Goal: Task Accomplishment & Management: Manage account settings

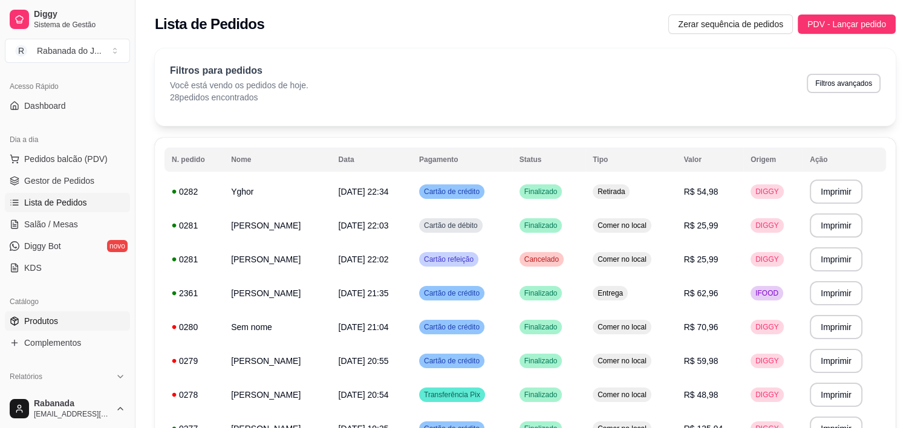
scroll to position [181, 0]
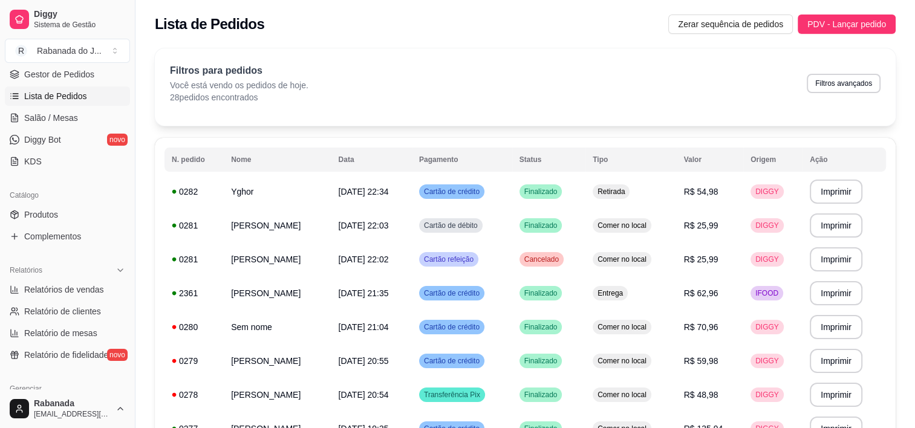
click at [60, 102] on span "Lista de Pedidos" at bounding box center [55, 96] width 63 height 12
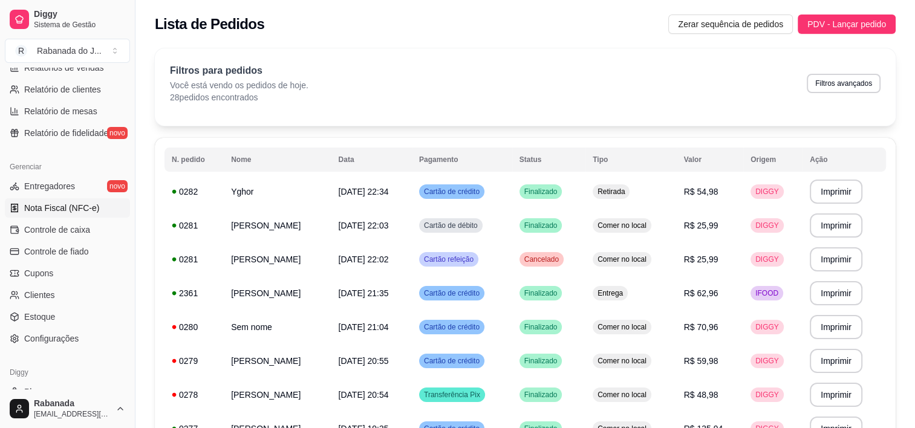
scroll to position [441, 0]
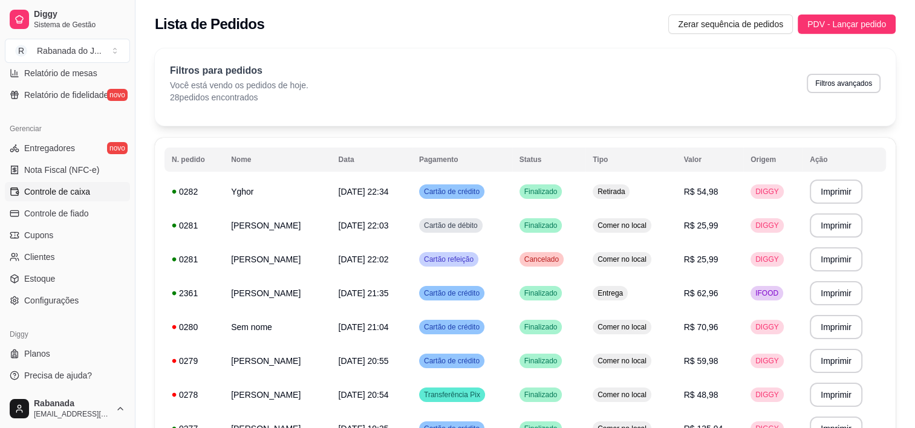
click at [75, 192] on span "Controle de caixa" at bounding box center [57, 192] width 66 height 12
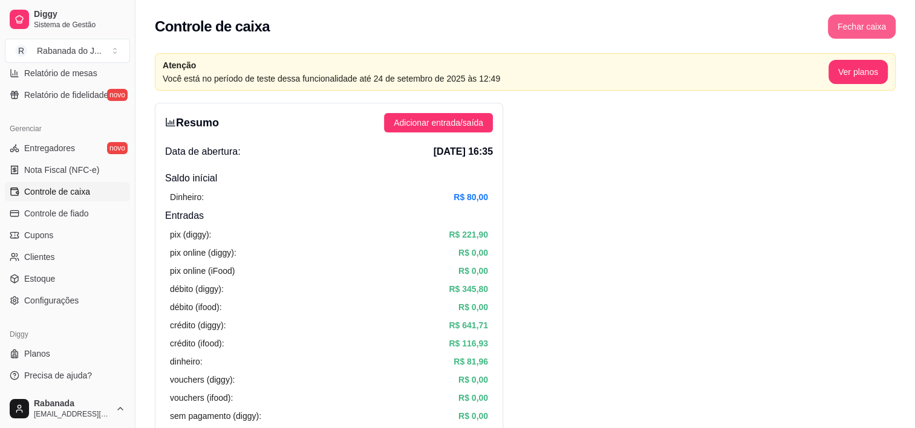
click at [861, 21] on button "Fechar caixa" at bounding box center [862, 27] width 68 height 24
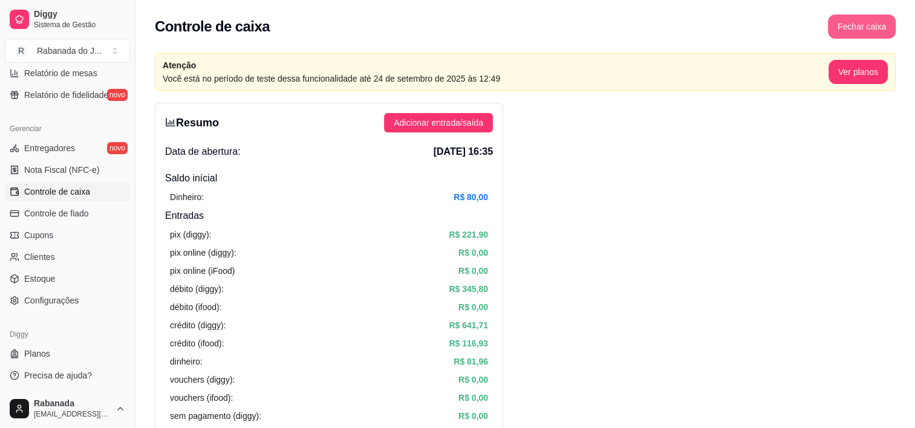
click at [848, 33] on button "Fechar caixa" at bounding box center [862, 27] width 68 height 24
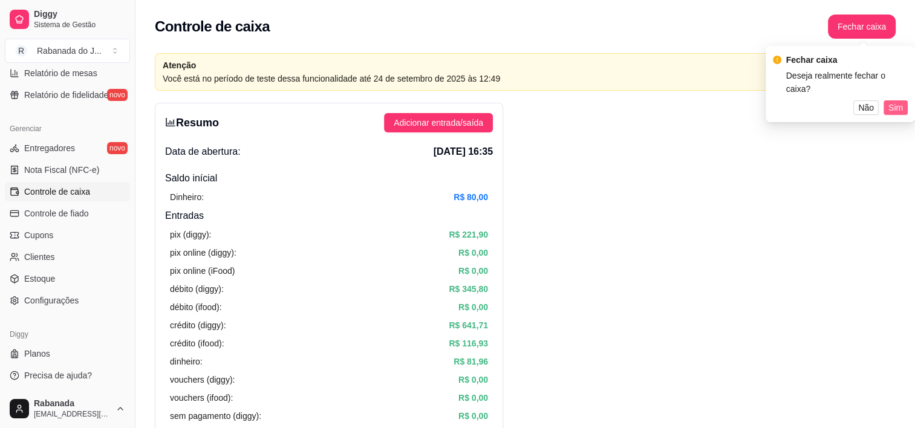
click at [895, 109] on span "Sim" at bounding box center [895, 107] width 15 height 13
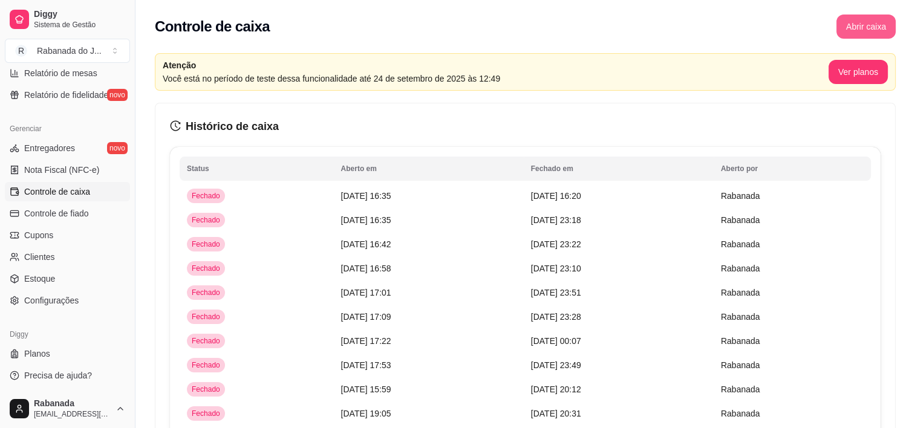
click at [866, 21] on button "Abrir caixa" at bounding box center [865, 27] width 59 height 24
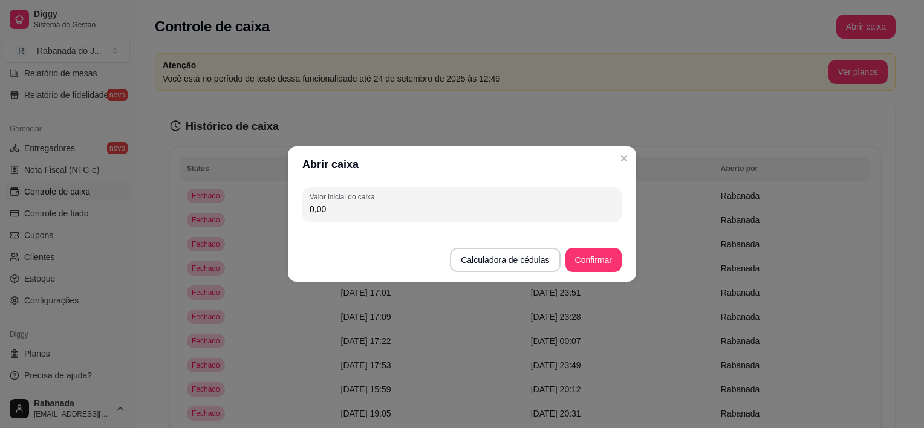
click at [470, 208] on input "0,00" at bounding box center [462, 209] width 305 height 12
type input "162,00"
click at [593, 259] on button "Confirmar" at bounding box center [593, 261] width 55 height 24
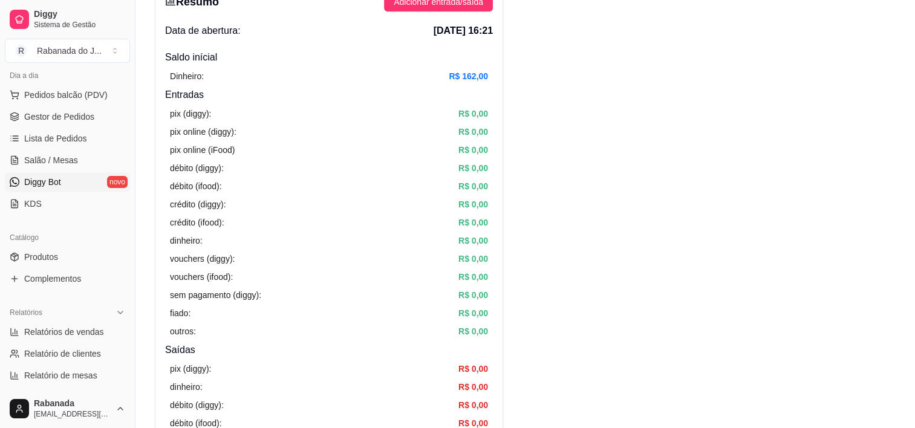
scroll to position [79, 0]
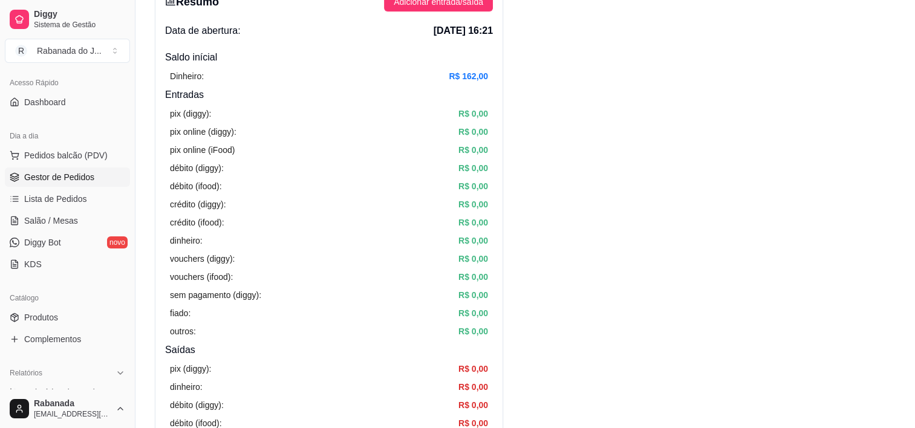
click at [64, 184] on link "Gestor de Pedidos" at bounding box center [67, 177] width 125 height 19
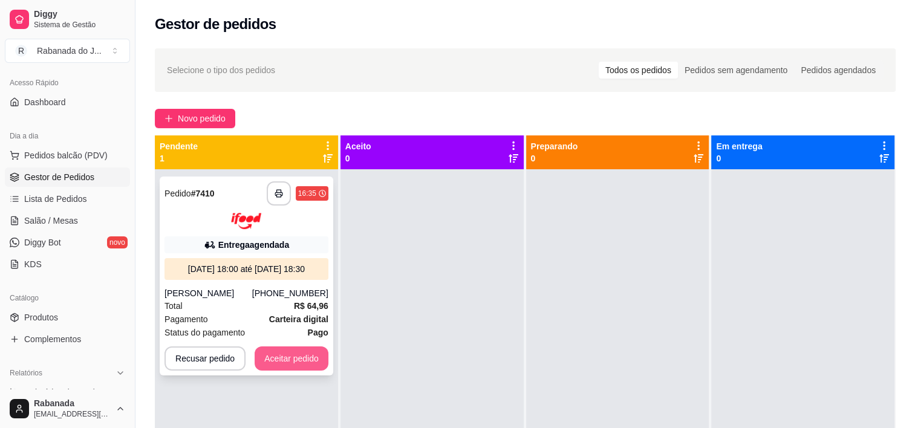
click at [305, 353] on button "Aceitar pedido" at bounding box center [292, 358] width 74 height 24
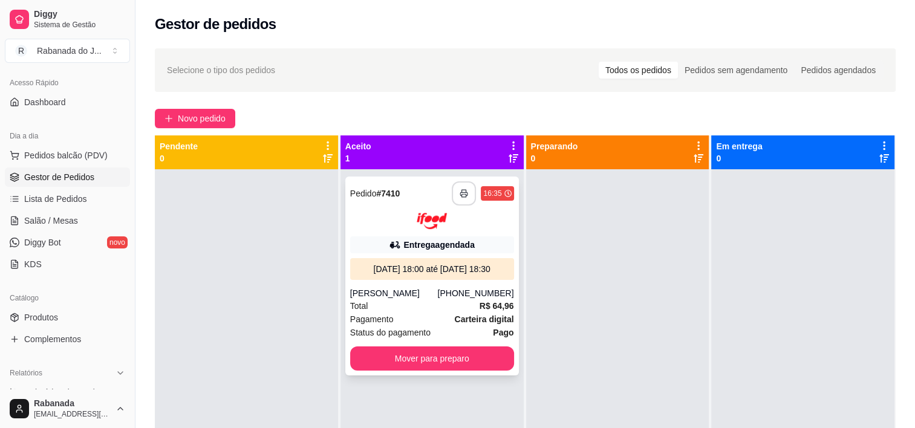
click at [460, 189] on icon "button" at bounding box center [464, 193] width 8 height 8
click at [450, 307] on div "Total R$ 64,96" at bounding box center [432, 305] width 164 height 13
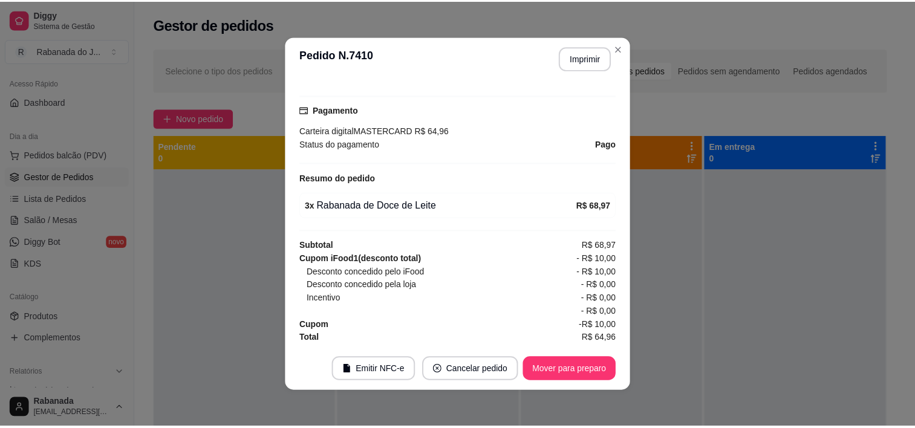
scroll to position [2, 0]
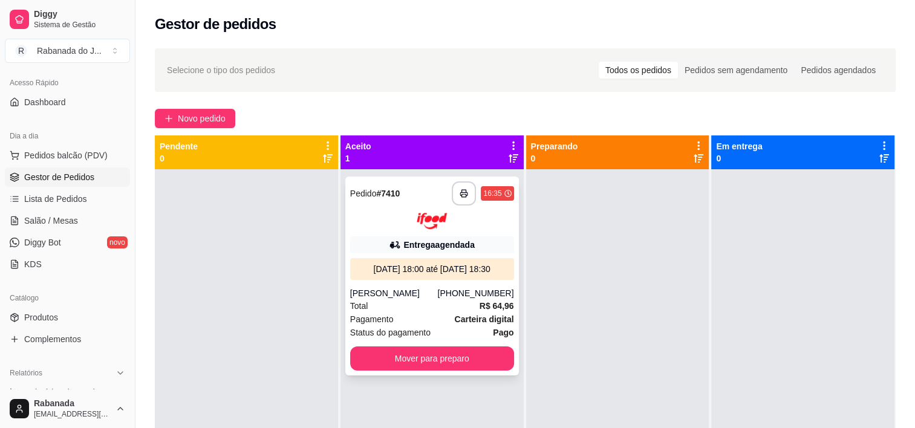
click at [438, 298] on div "[PERSON_NAME]" at bounding box center [394, 293] width 88 height 12
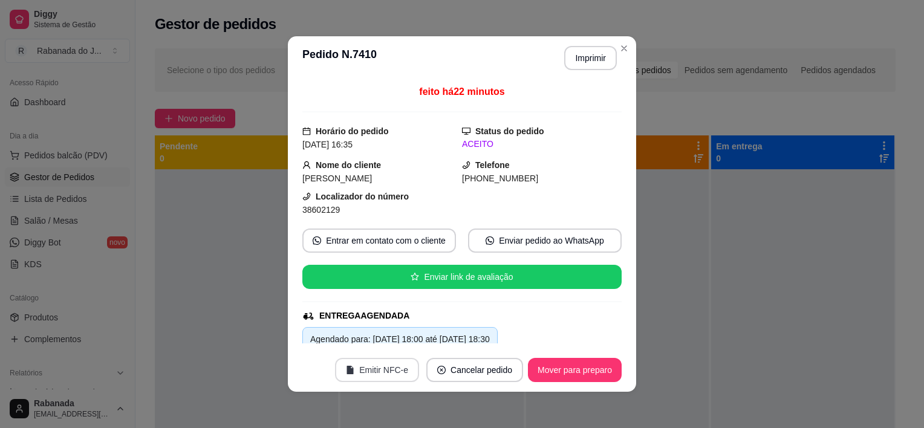
click at [374, 366] on button "Emitir NFC-e" at bounding box center [377, 370] width 84 height 24
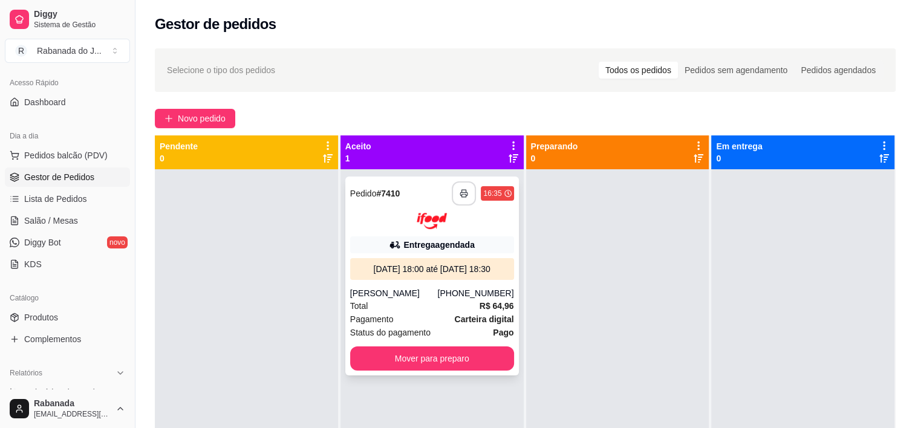
click at [458, 199] on button "button" at bounding box center [464, 193] width 24 height 24
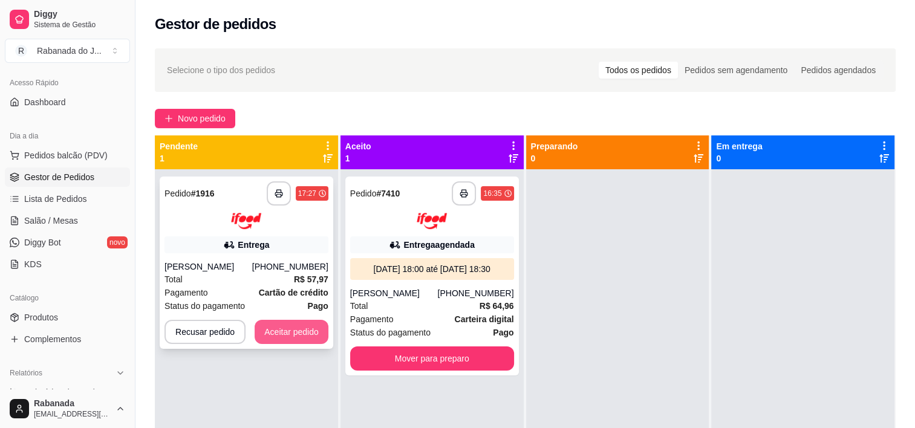
click at [290, 337] on button "Aceitar pedido" at bounding box center [292, 332] width 74 height 24
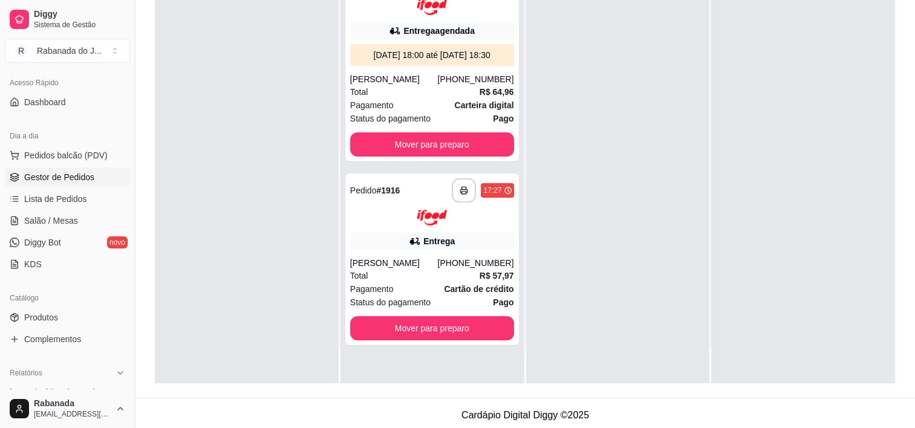
scroll to position [181, 0]
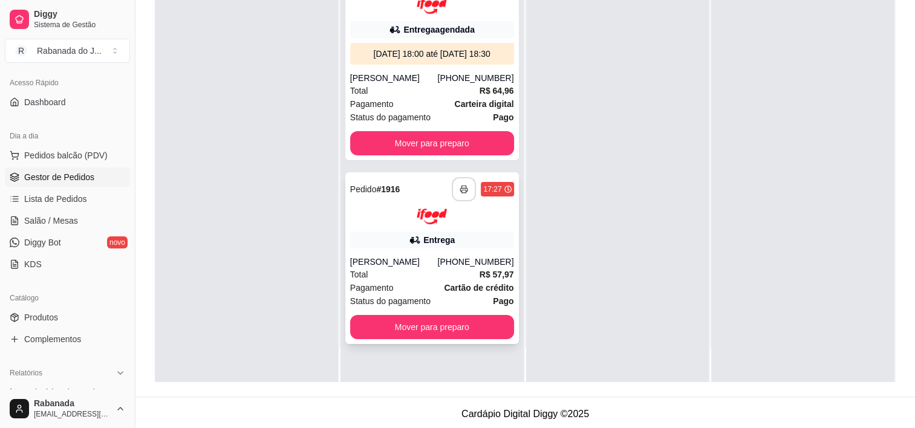
click at [455, 189] on button "button" at bounding box center [464, 189] width 24 height 24
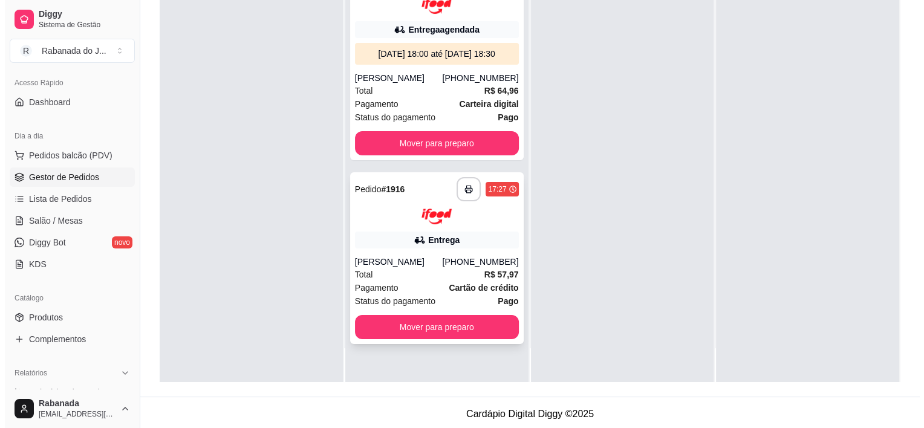
scroll to position [184, 0]
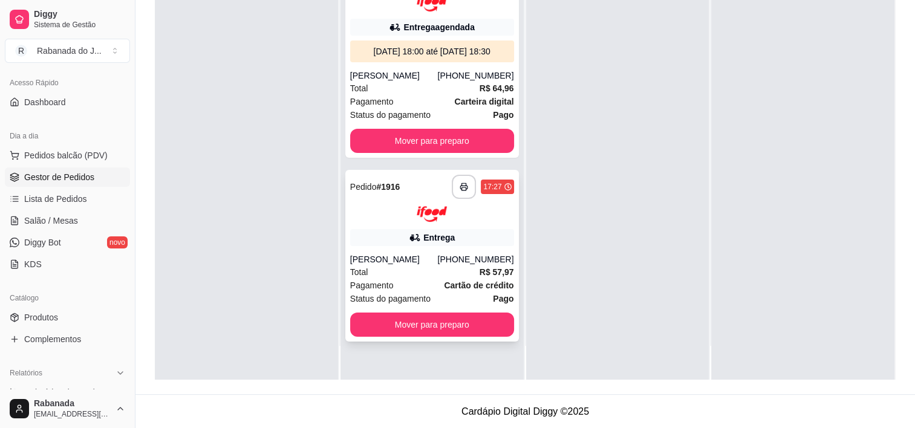
click at [412, 206] on div at bounding box center [432, 214] width 164 height 16
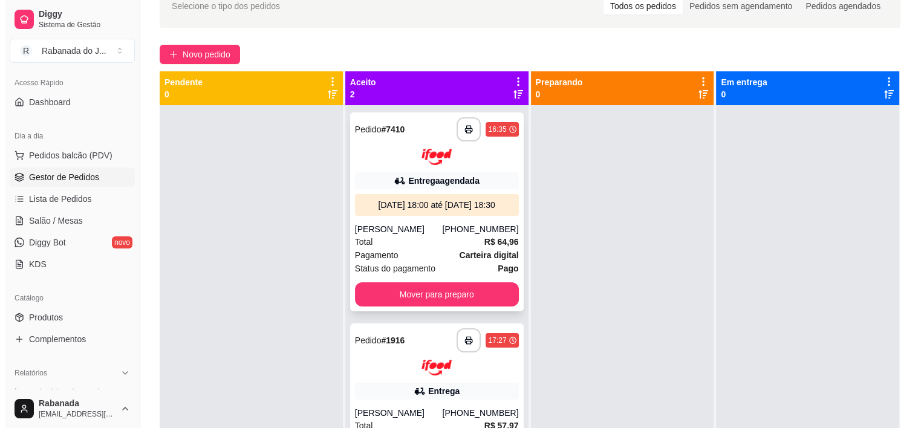
scroll to position [63, 0]
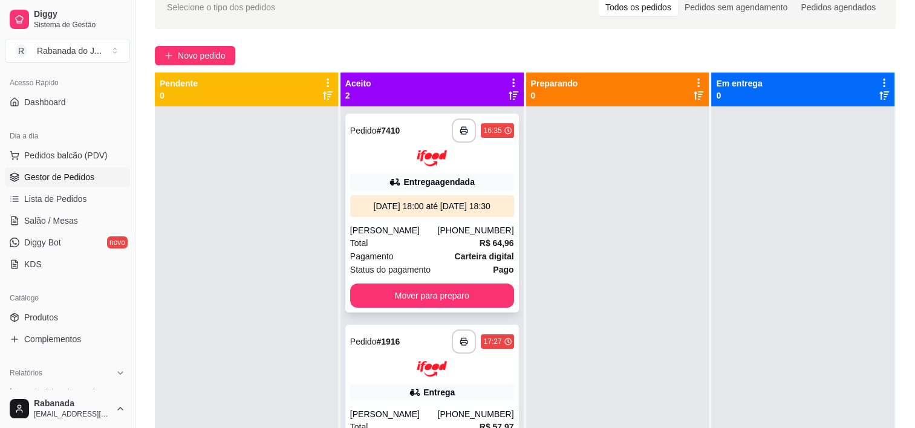
click at [439, 223] on div "**********" at bounding box center [432, 213] width 174 height 199
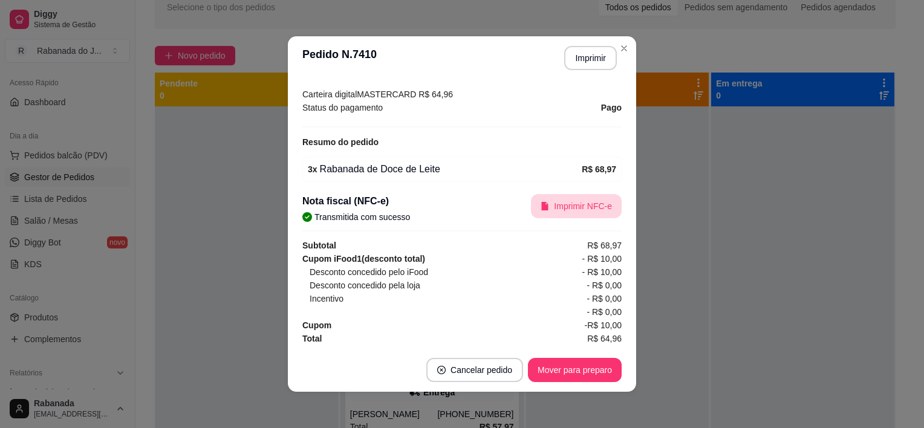
scroll to position [2, 0]
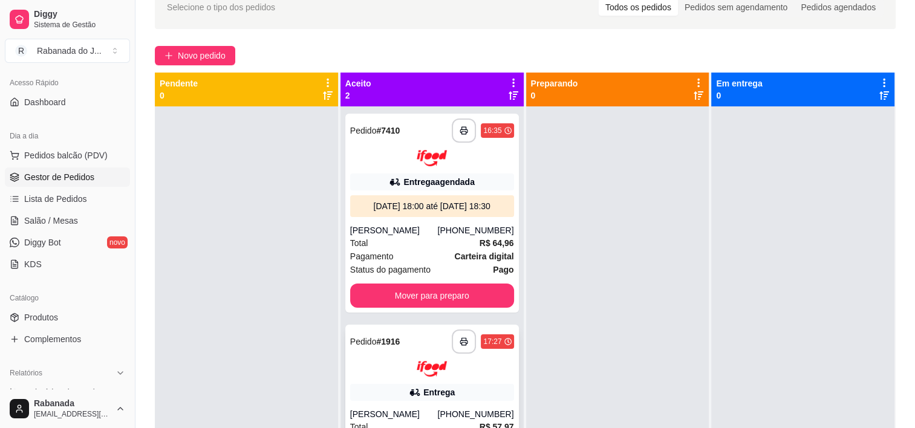
click at [417, 348] on div "**********" at bounding box center [432, 342] width 164 height 24
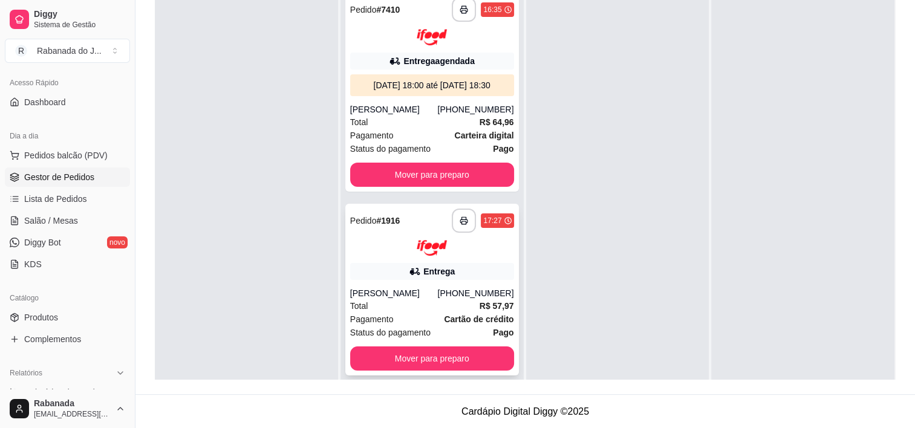
scroll to position [63, 0]
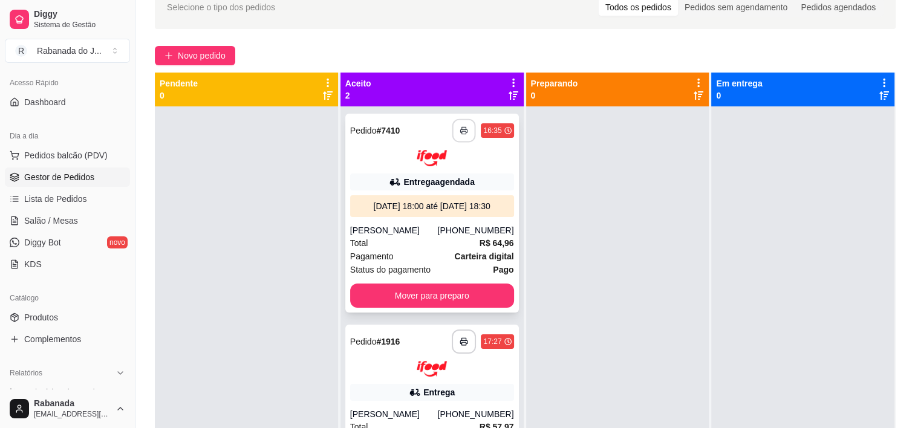
click at [456, 137] on button "button" at bounding box center [464, 131] width 24 height 24
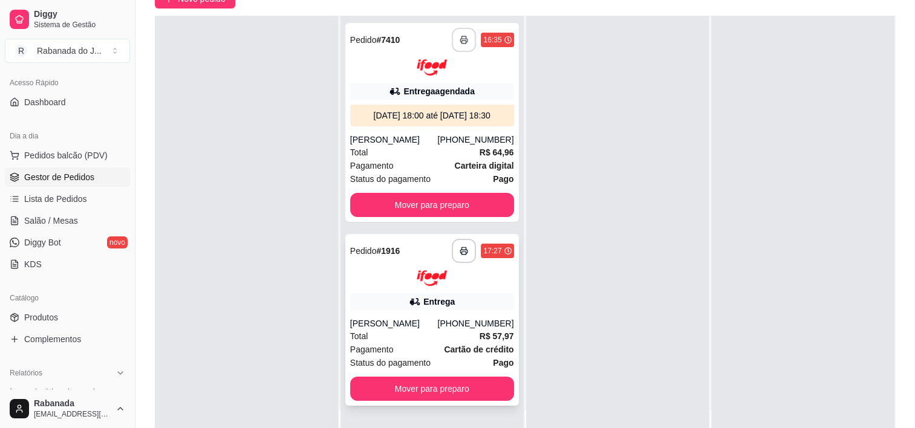
scroll to position [184, 0]
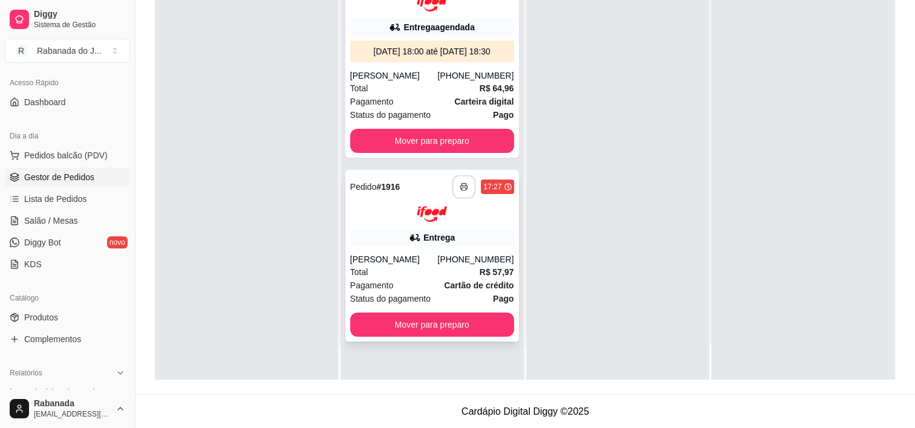
click at [460, 189] on icon "button" at bounding box center [464, 187] width 8 height 8
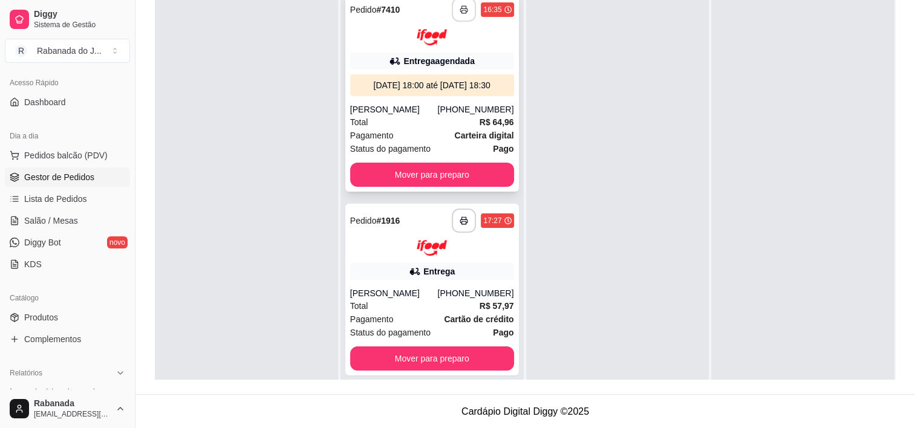
scroll to position [123, 0]
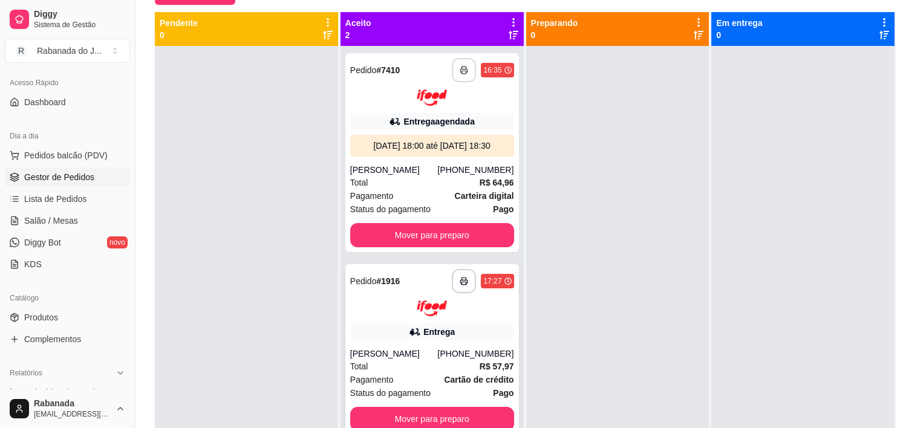
click at [429, 359] on div "[PERSON_NAME]" at bounding box center [394, 354] width 88 height 12
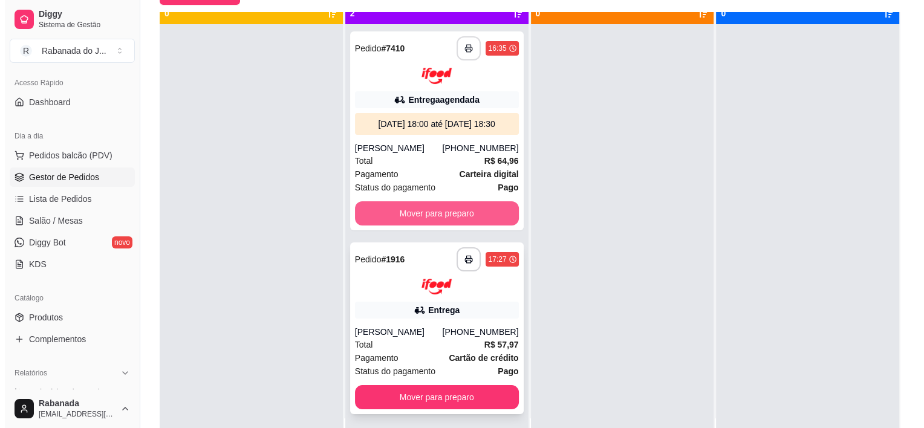
scroll to position [34, 0]
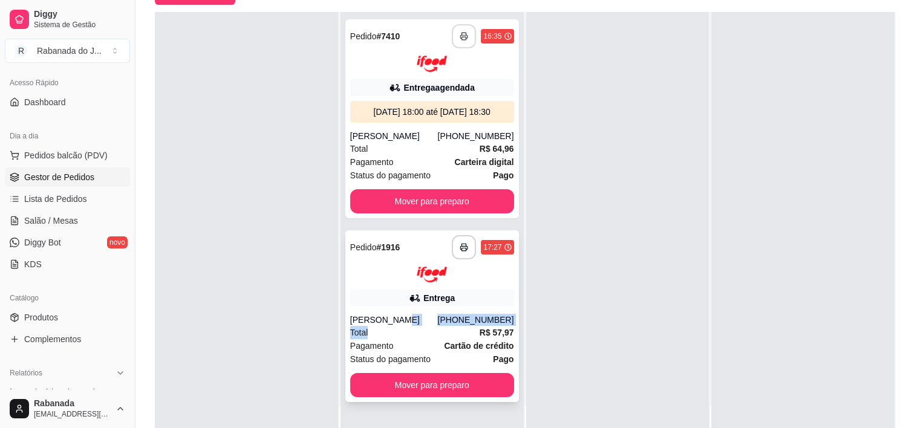
click at [418, 325] on div "**********" at bounding box center [432, 316] width 174 height 172
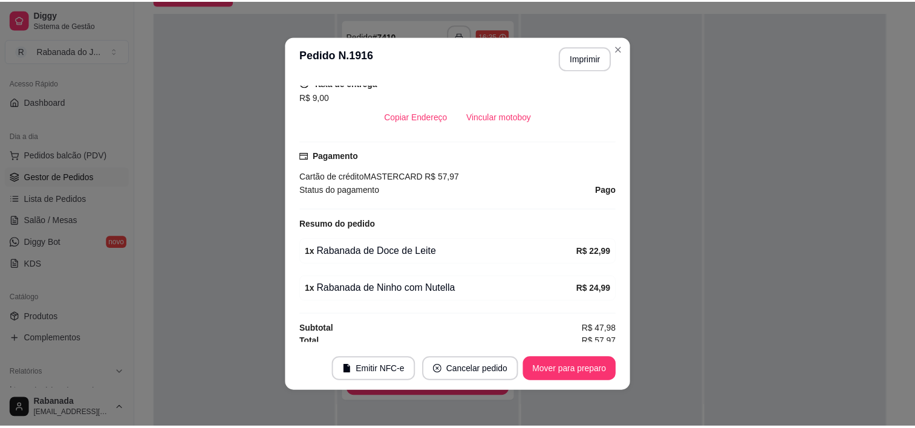
scroll to position [306, 0]
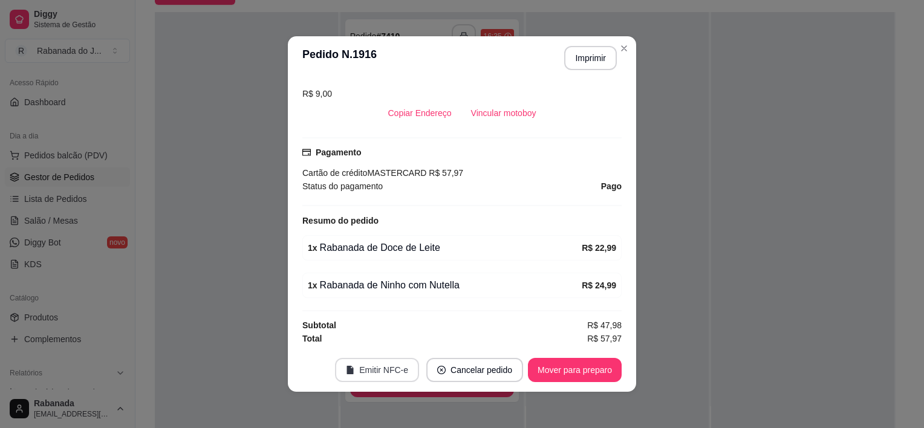
click at [391, 366] on button "Emitir NFC-e" at bounding box center [377, 370] width 84 height 24
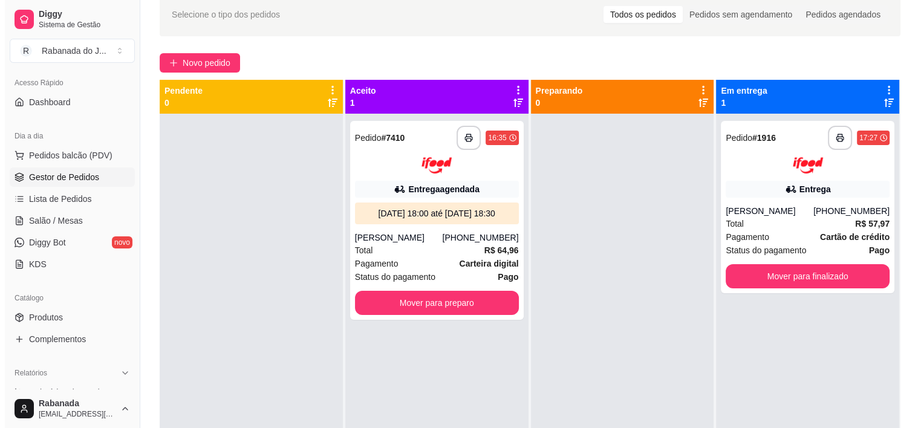
scroll to position [0, 0]
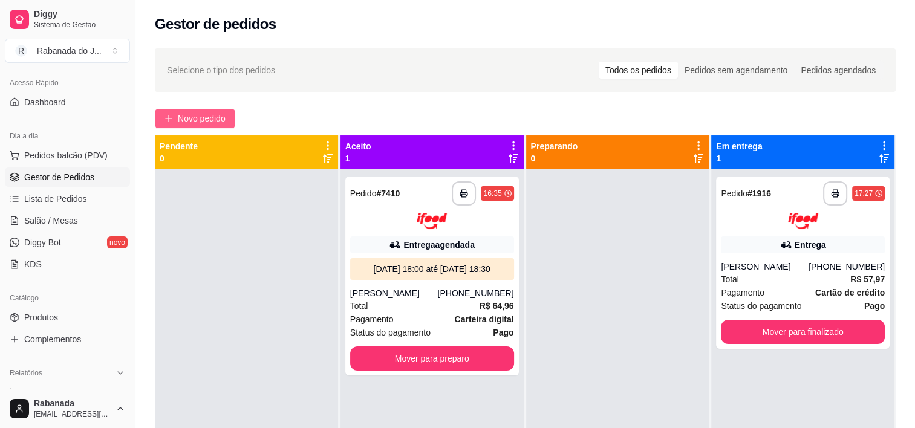
click at [216, 119] on span "Novo pedido" at bounding box center [202, 118] width 48 height 13
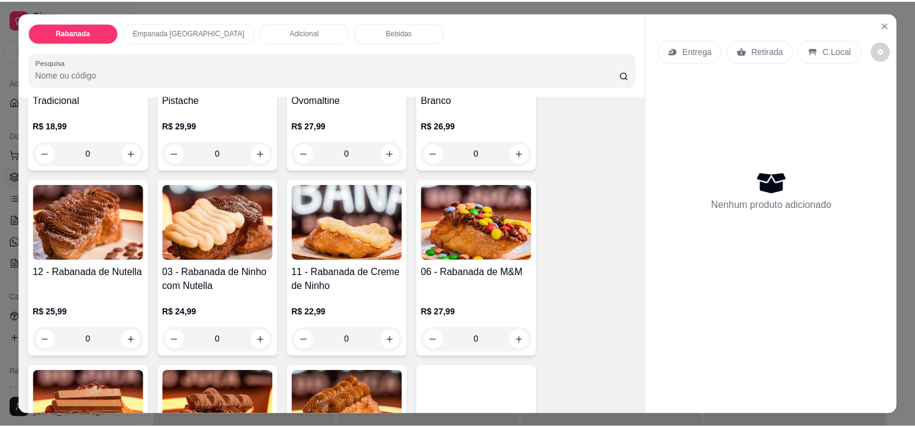
scroll to position [363, 0]
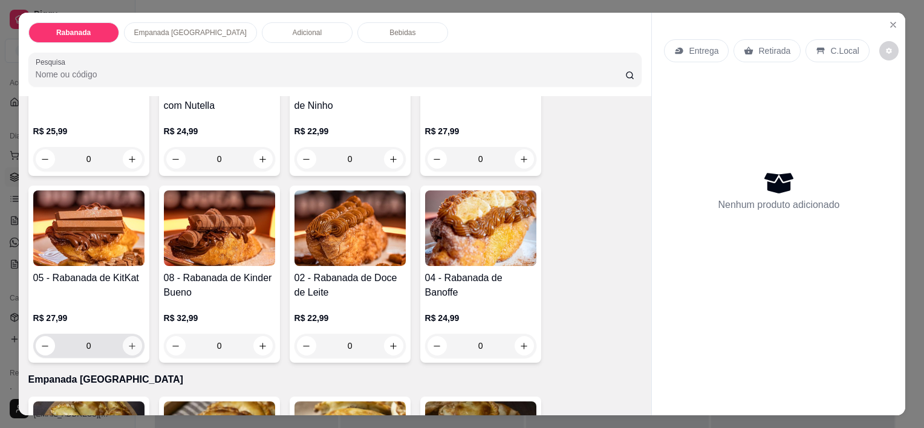
click at [128, 342] on icon "increase-product-quantity" at bounding box center [132, 346] width 9 height 9
type input "1"
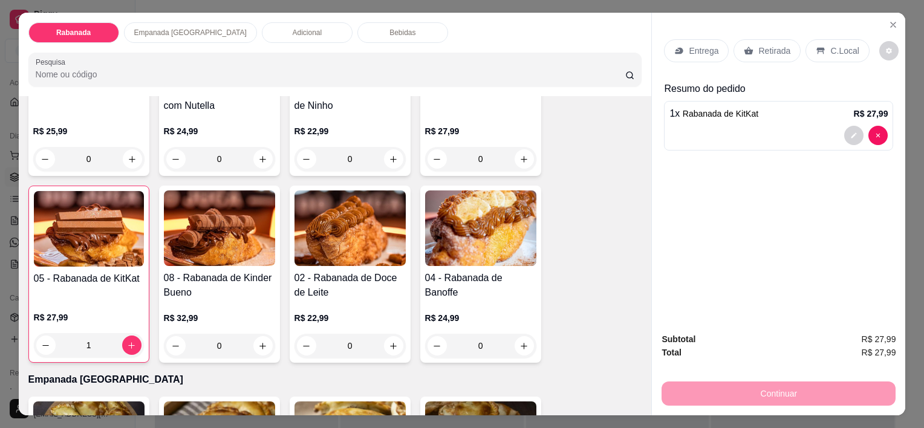
click at [842, 51] on p "C.Local" at bounding box center [844, 51] width 28 height 12
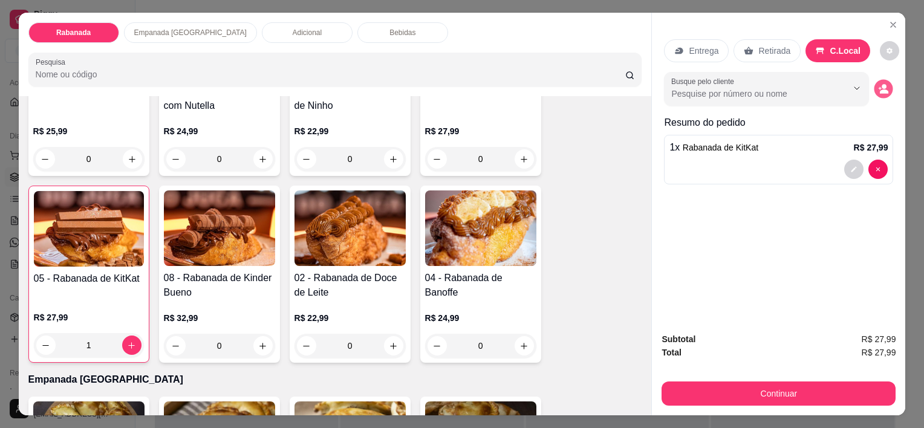
click at [880, 89] on icon "decrease-product-quantity" at bounding box center [884, 89] width 10 height 10
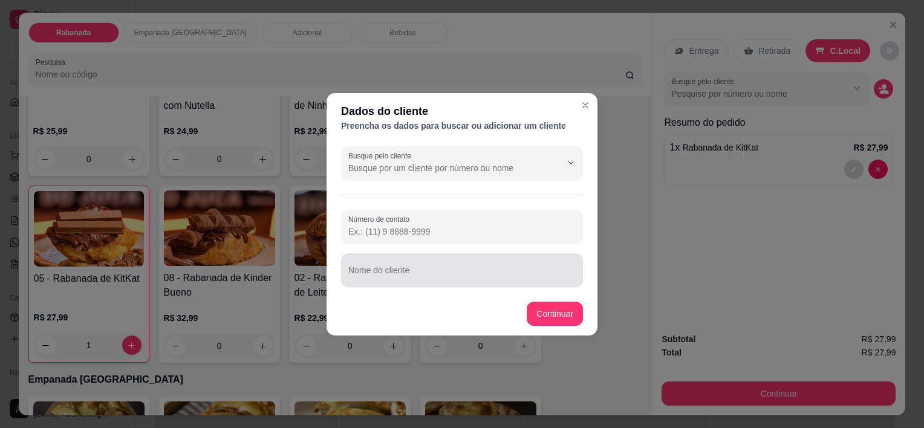
click at [398, 271] on input "Nome do cliente" at bounding box center [461, 275] width 227 height 12
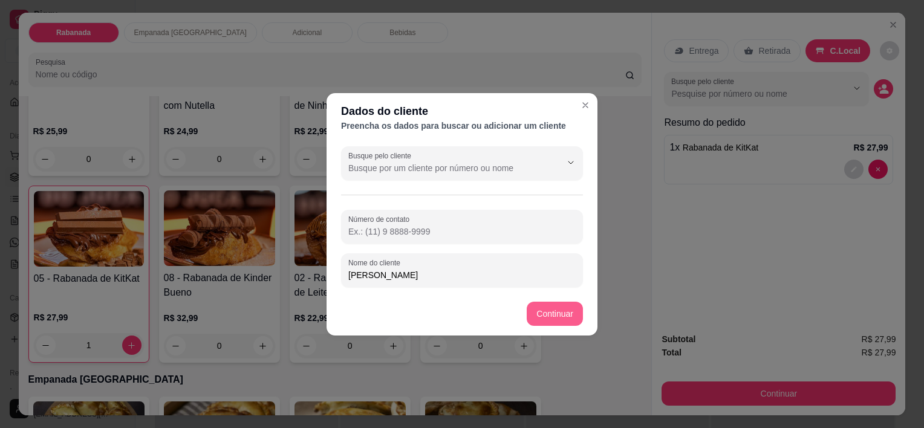
type input "[PERSON_NAME]"
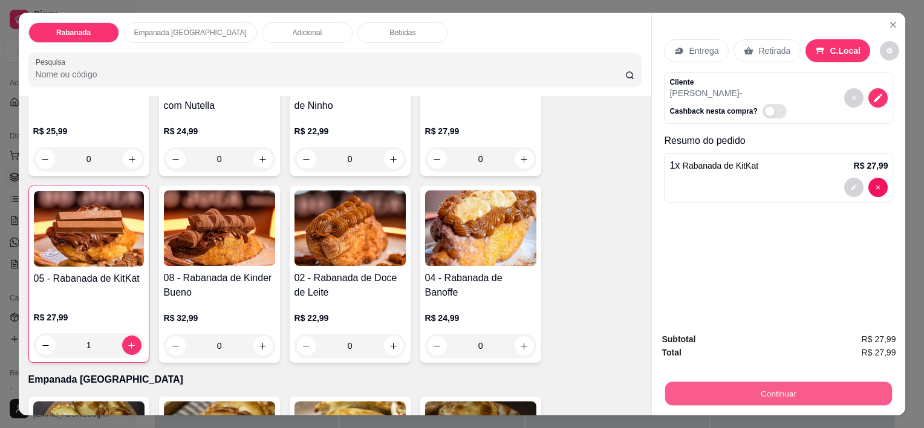
click at [752, 382] on button "Continuar" at bounding box center [778, 394] width 227 height 24
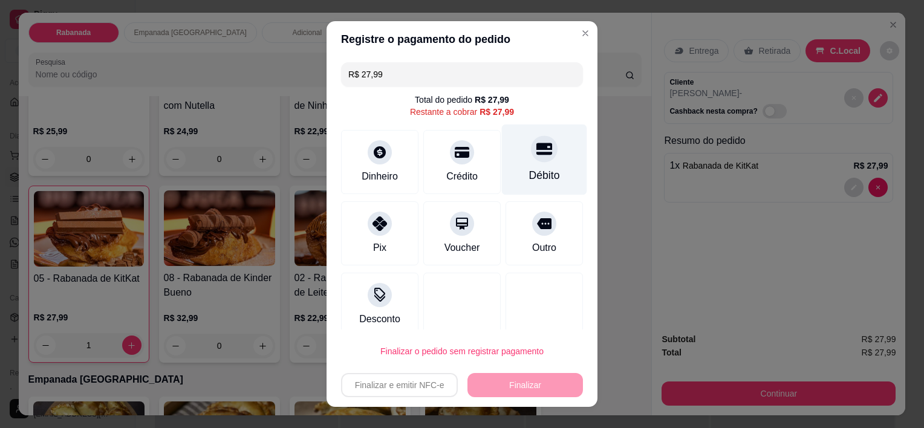
click at [536, 145] on icon at bounding box center [544, 149] width 16 height 12
type input "R$ 0,00"
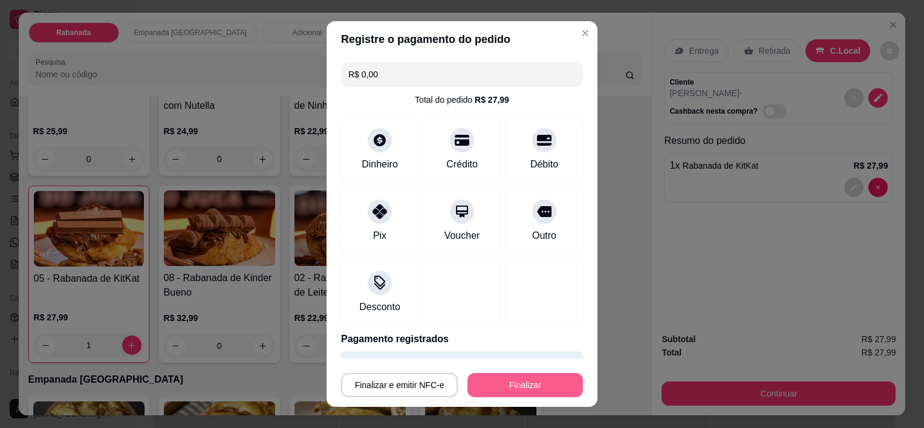
click at [547, 382] on button "Finalizar" at bounding box center [524, 385] width 115 height 24
type input "0"
type input "-R$ 27,99"
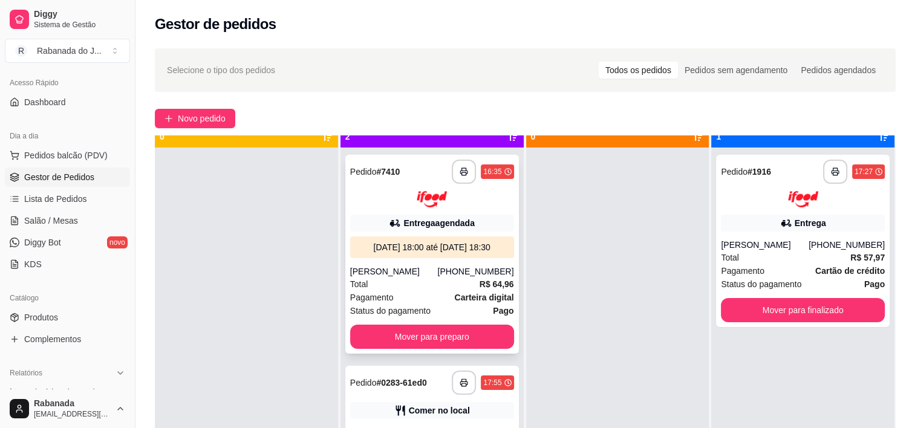
scroll to position [34, 0]
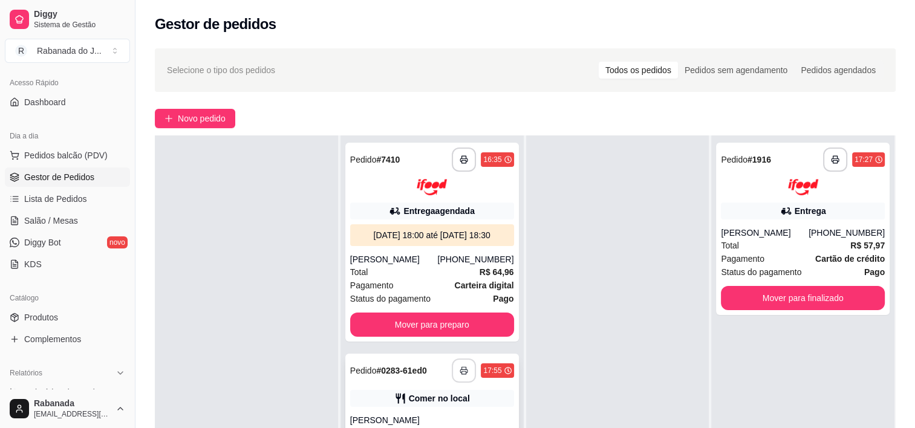
click at [460, 370] on icon "button" at bounding box center [464, 370] width 8 height 8
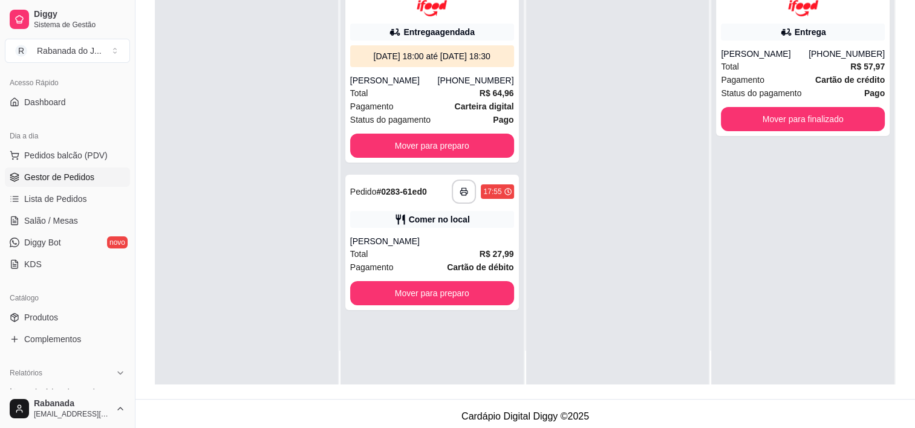
scroll to position [184, 0]
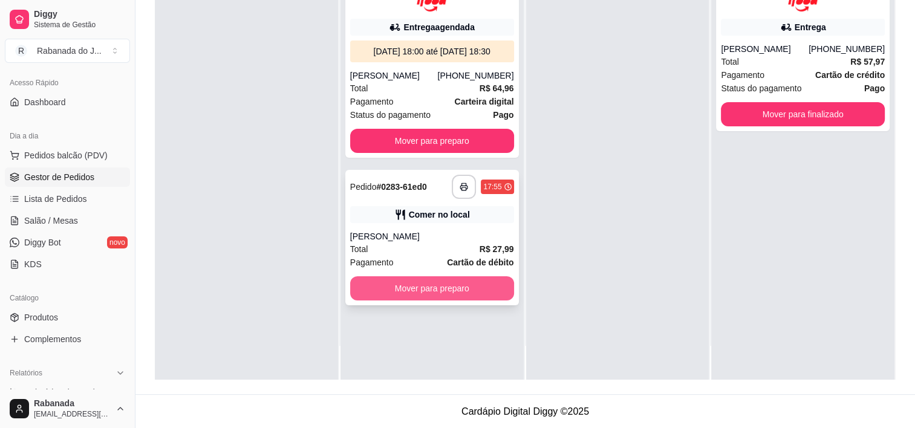
click at [438, 286] on button "Mover para preparo" at bounding box center [432, 288] width 164 height 24
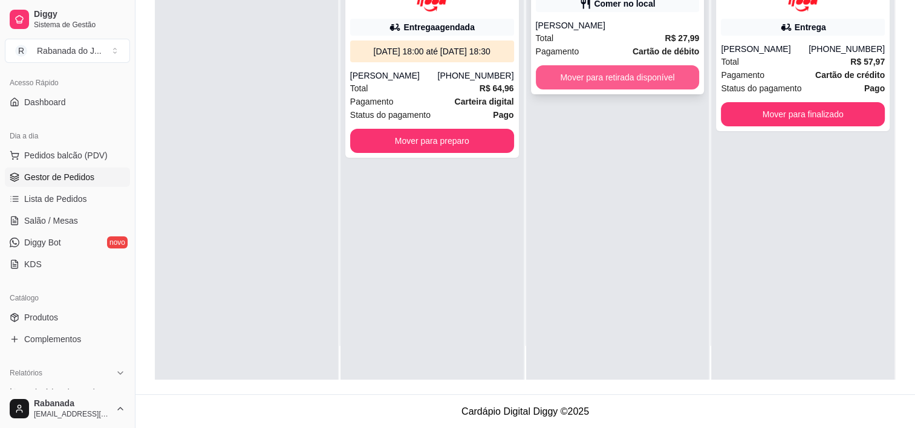
click at [584, 86] on button "Mover para retirada disponível" at bounding box center [618, 77] width 164 height 24
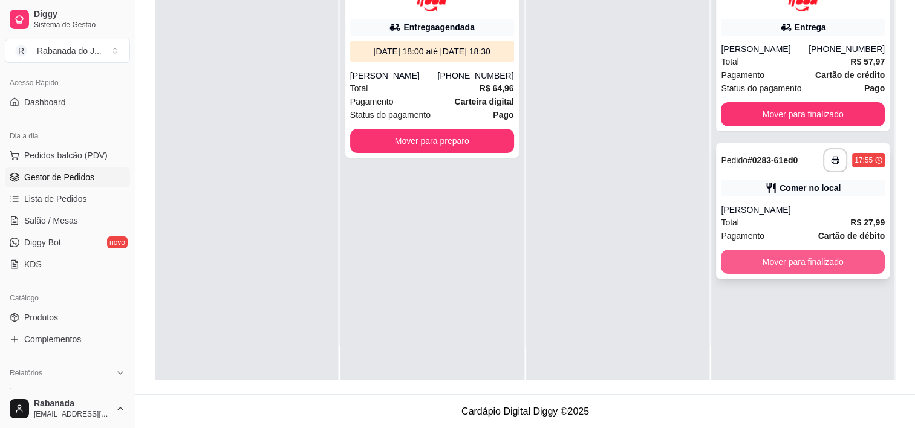
click at [781, 271] on button "Mover para finalizado" at bounding box center [803, 262] width 164 height 24
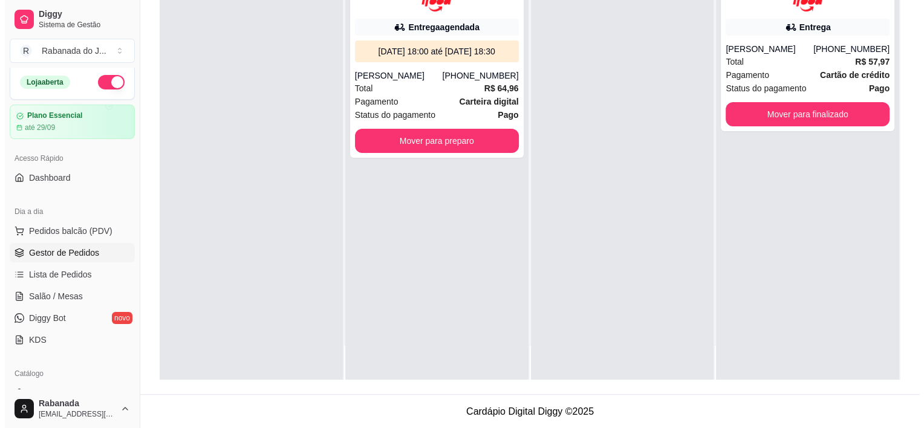
scroll to position [0, 0]
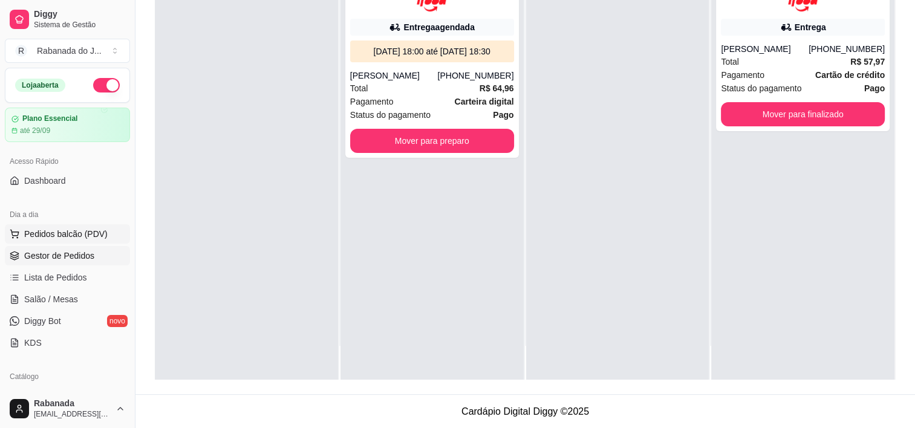
click at [71, 232] on span "Pedidos balcão (PDV)" at bounding box center [65, 234] width 83 height 12
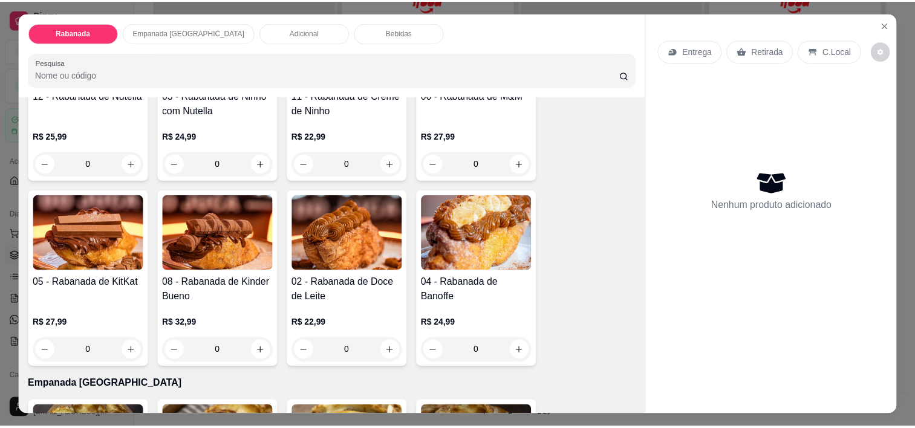
scroll to position [423, 0]
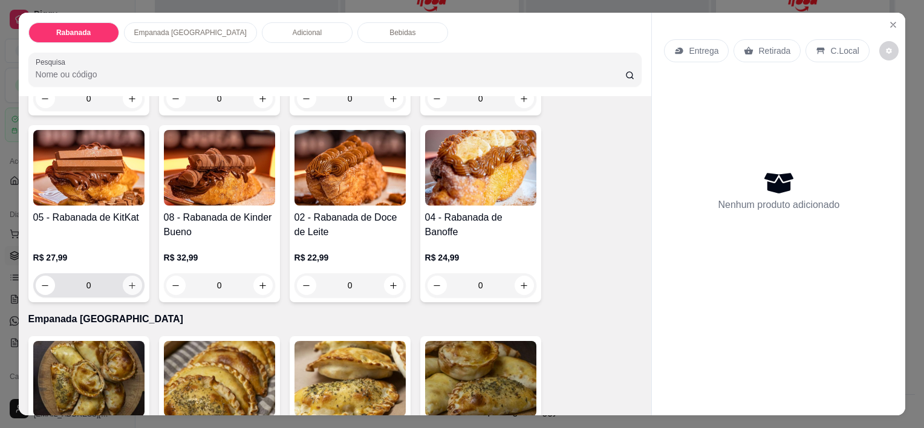
click at [133, 277] on button "increase-product-quantity" at bounding box center [132, 285] width 19 height 19
type input "1"
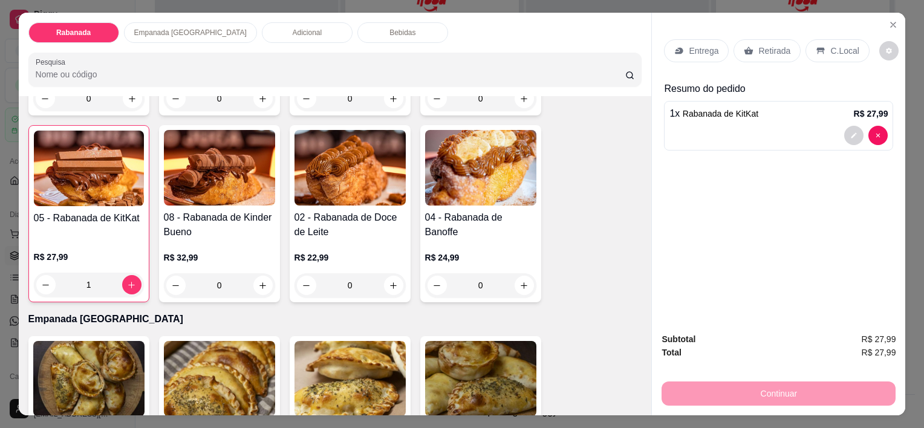
click at [844, 45] on p "C.Local" at bounding box center [844, 51] width 28 height 12
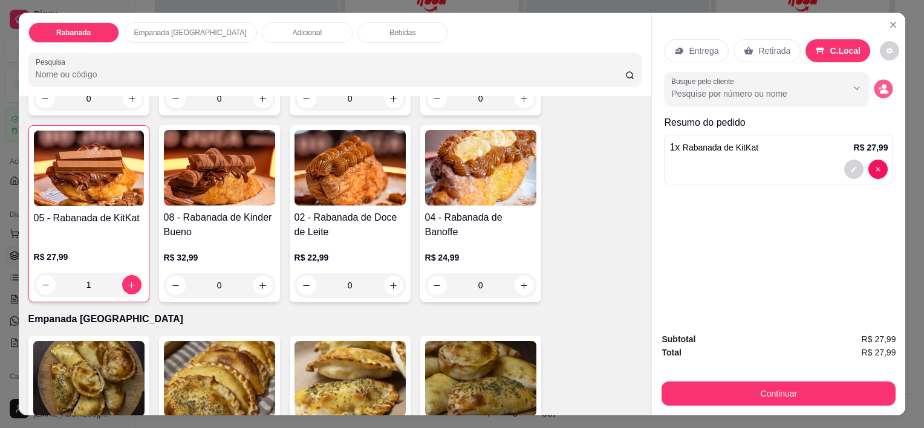
click at [882, 89] on icon "decrease-product-quantity" at bounding box center [884, 91] width 8 height 4
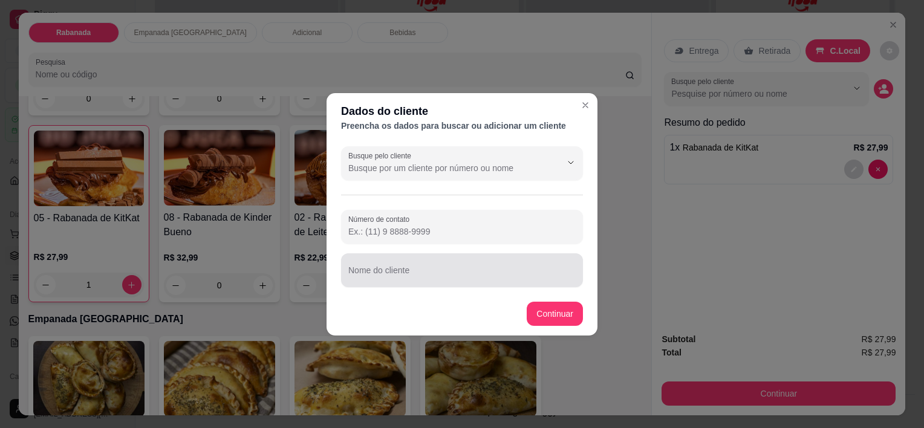
click at [414, 267] on div at bounding box center [461, 270] width 227 height 24
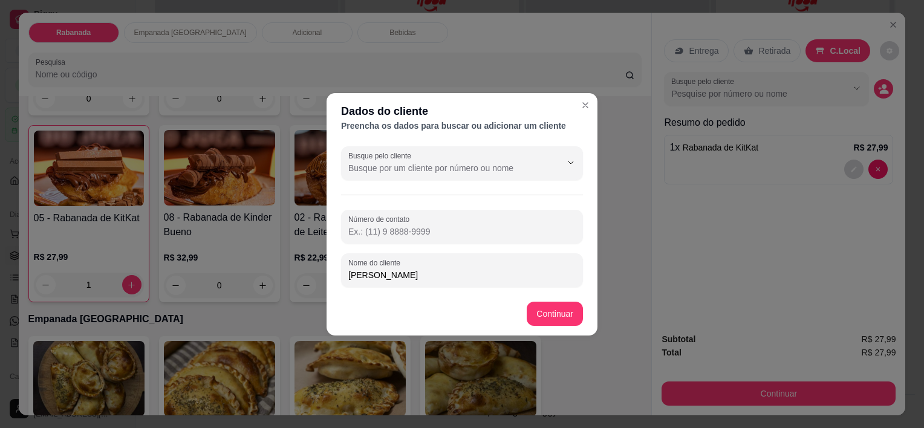
type input "[PERSON_NAME]"
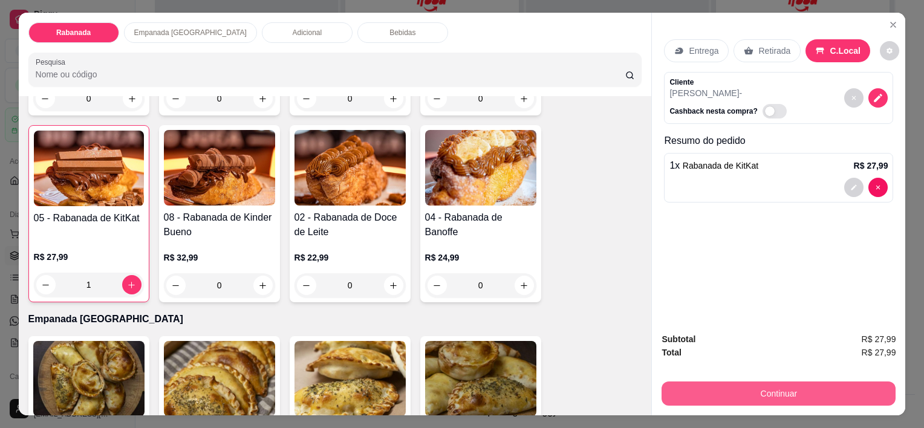
click at [777, 395] on button "Continuar" at bounding box center [779, 394] width 234 height 24
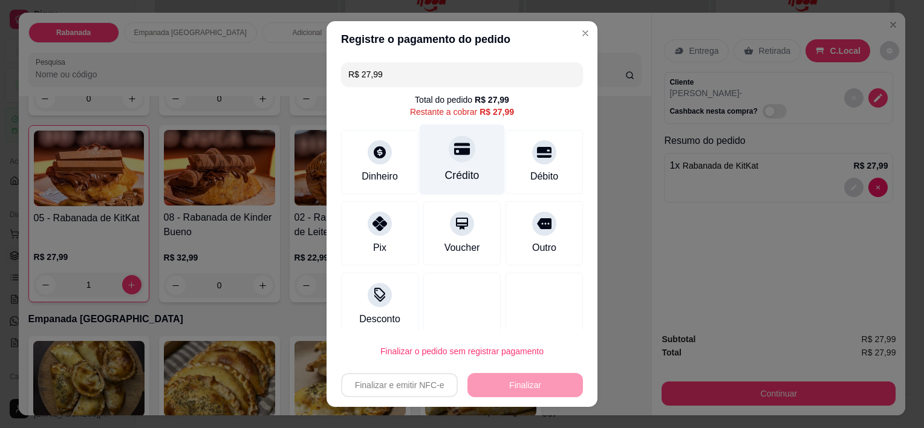
click at [433, 157] on div "Crédito" at bounding box center [462, 160] width 85 height 71
type input "R$ 0,00"
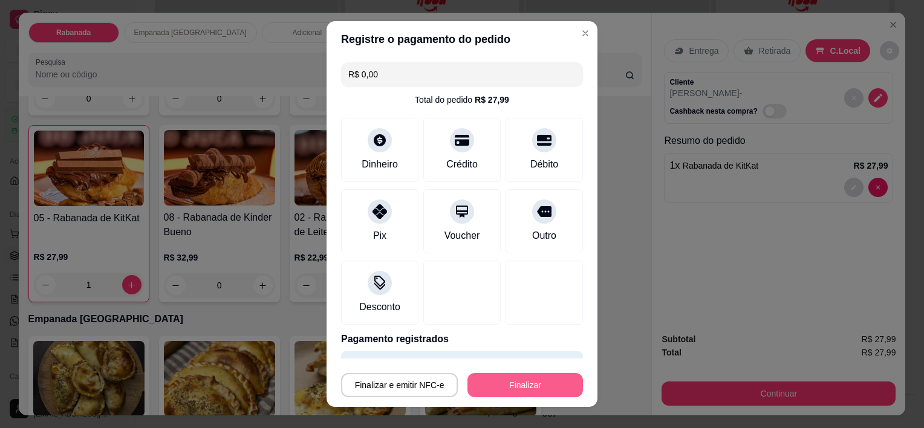
click at [489, 381] on button "Finalizar" at bounding box center [524, 385] width 115 height 24
type input "0"
type input "-R$ 27,99"
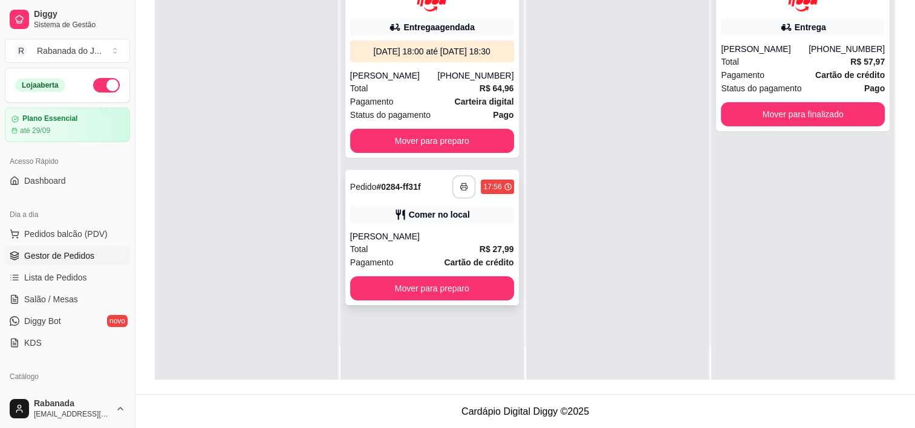
click at [464, 187] on button "button" at bounding box center [464, 187] width 24 height 24
click at [425, 296] on button "Mover para preparo" at bounding box center [432, 288] width 159 height 24
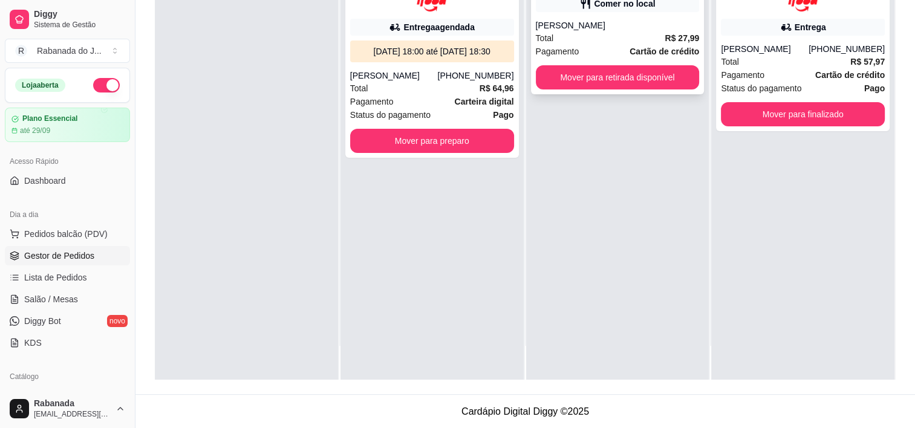
click at [588, 79] on button "Mover para retirada disponível" at bounding box center [618, 77] width 164 height 24
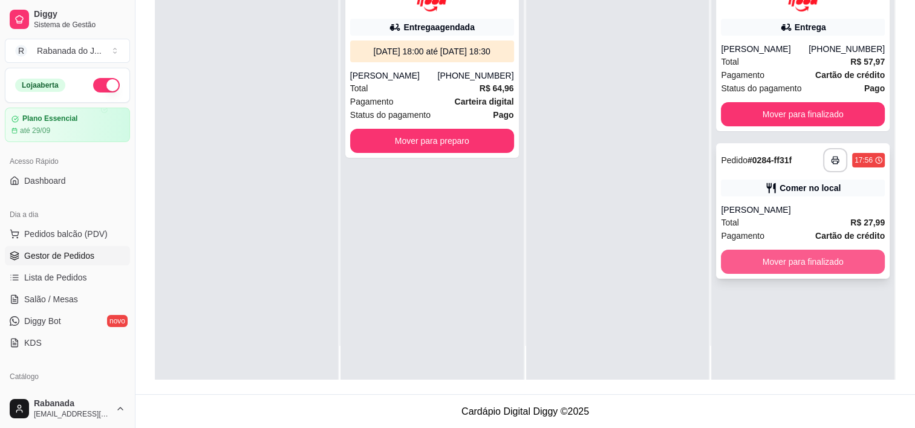
click at [760, 255] on button "Mover para finalizado" at bounding box center [803, 262] width 164 height 24
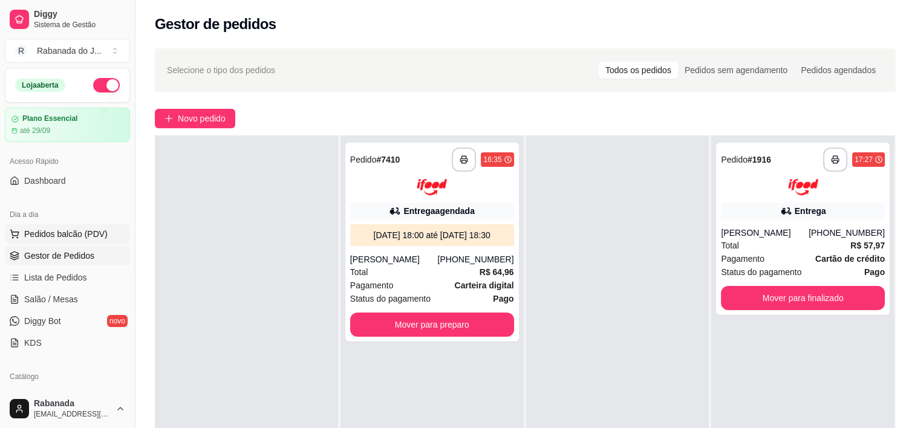
click at [49, 235] on span "Pedidos balcão (PDV)" at bounding box center [65, 234] width 83 height 12
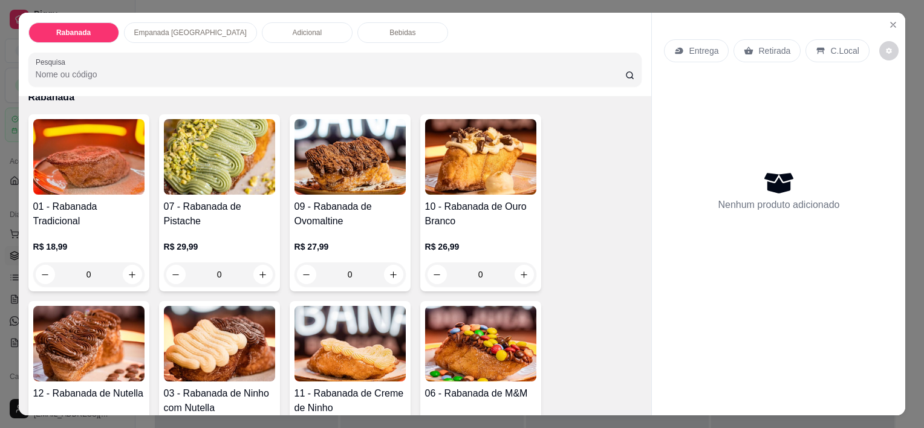
scroll to position [181, 0]
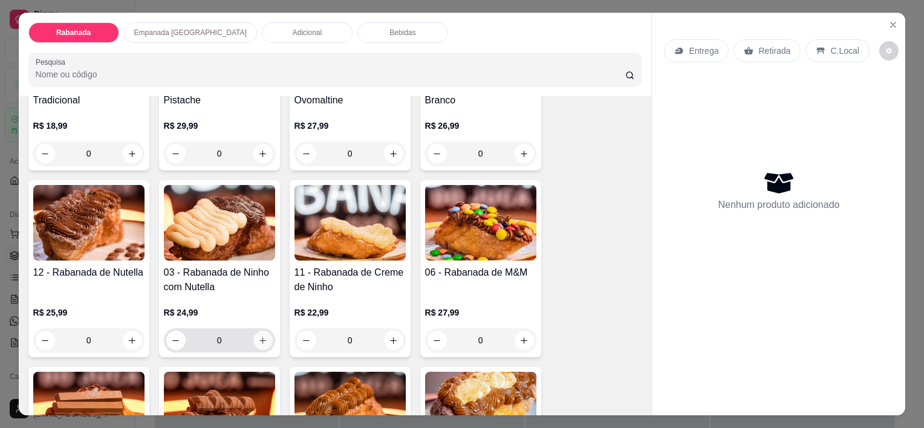
click at [258, 336] on icon "increase-product-quantity" at bounding box center [262, 340] width 9 height 9
type input "1"
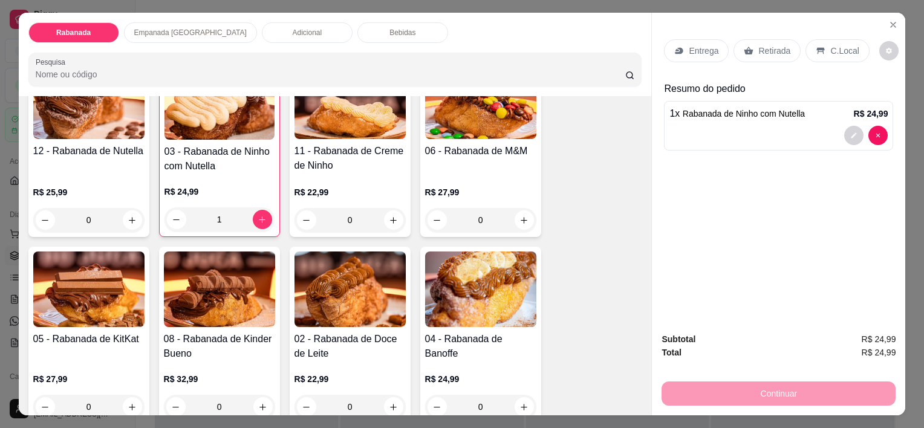
scroll to position [302, 0]
click at [389, 403] on icon "increase-product-quantity" at bounding box center [393, 407] width 9 height 9
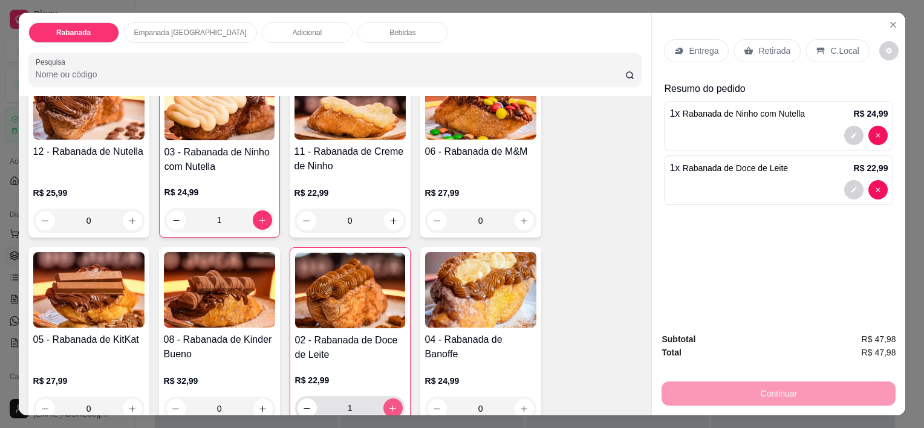
type input "1"
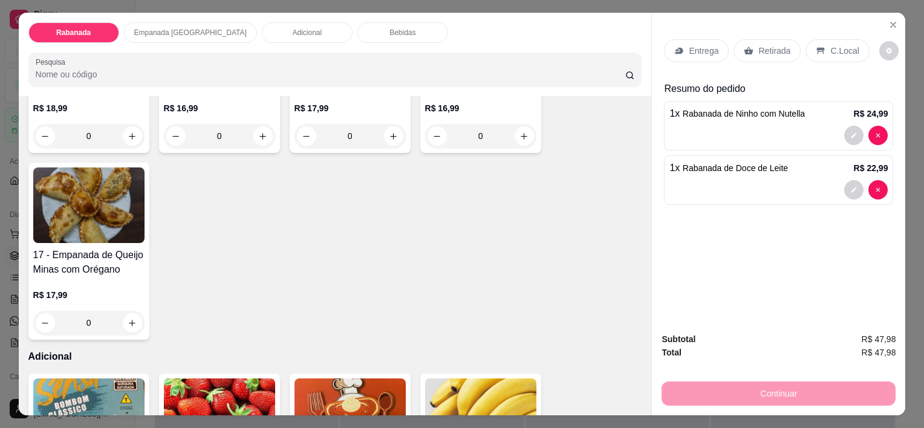
scroll to position [968, 0]
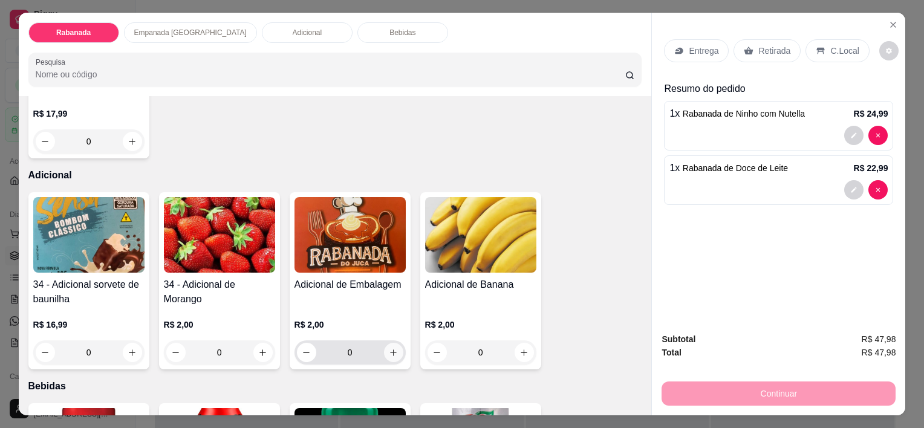
click at [389, 348] on icon "increase-product-quantity" at bounding box center [393, 352] width 9 height 9
type input "1"
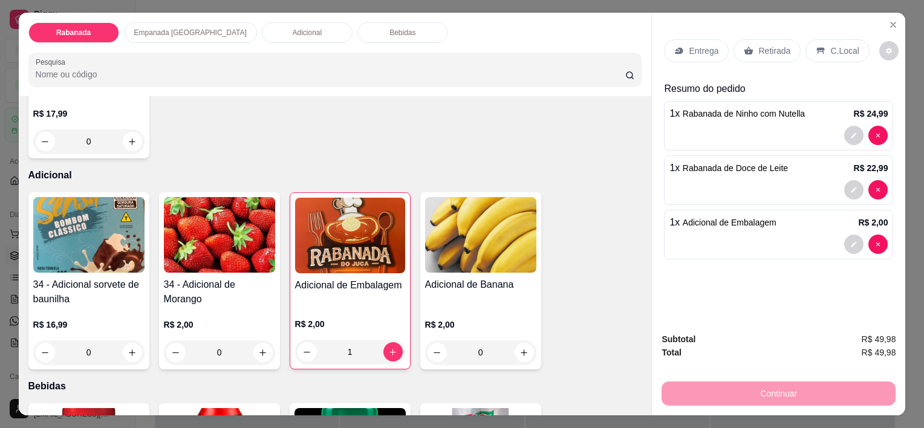
click at [834, 48] on p "C.Local" at bounding box center [844, 51] width 28 height 12
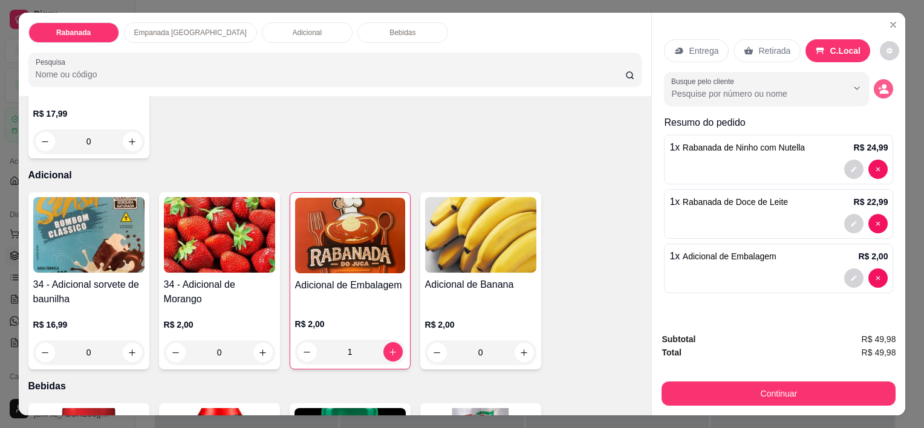
click at [880, 89] on icon "decrease-product-quantity" at bounding box center [884, 91] width 9 height 4
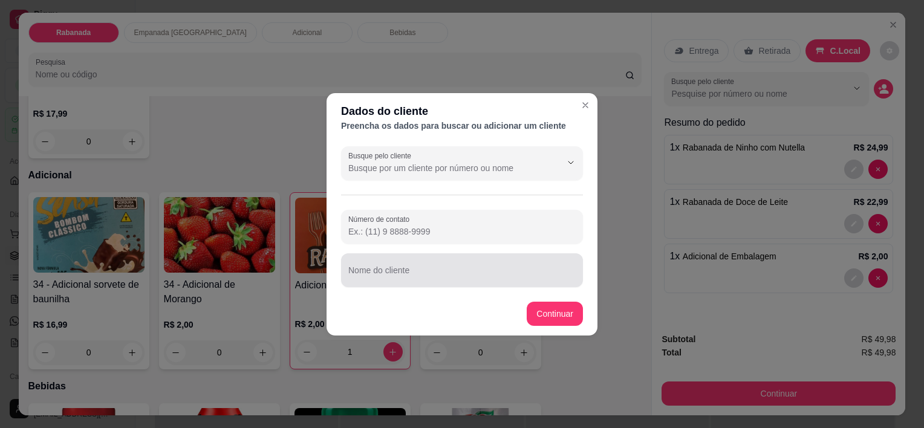
click at [409, 267] on div at bounding box center [461, 270] width 227 height 24
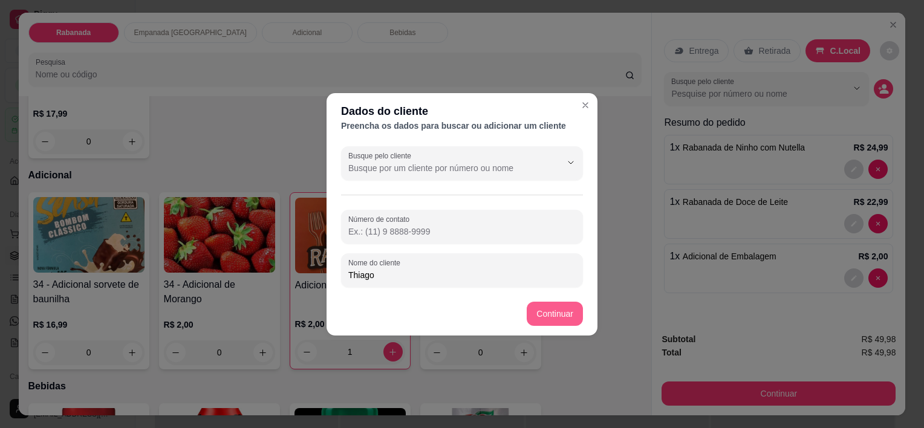
type input "Thiago"
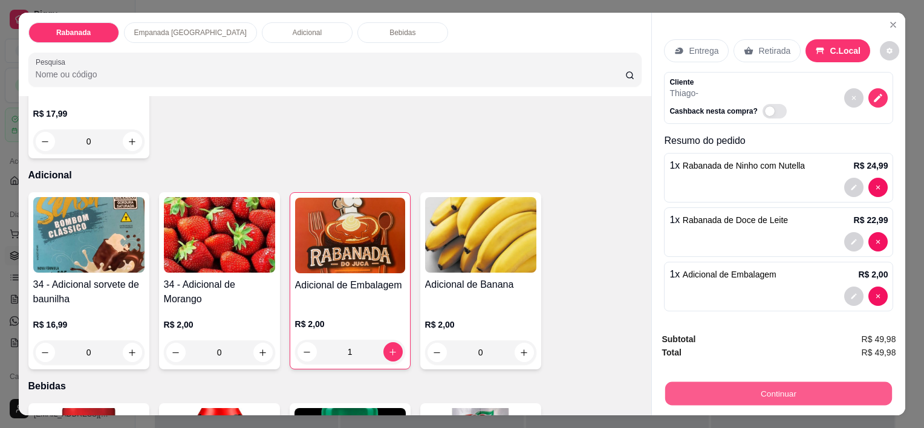
click at [721, 385] on button "Continuar" at bounding box center [778, 394] width 227 height 24
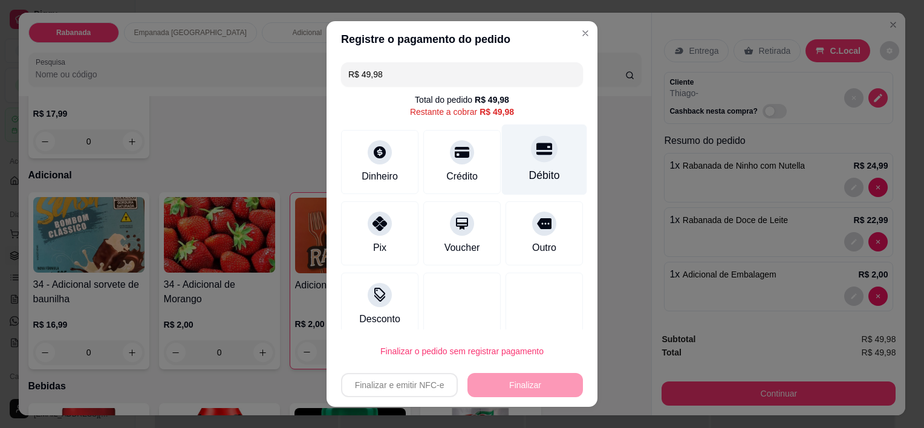
click at [512, 159] on div "Débito" at bounding box center [544, 160] width 85 height 71
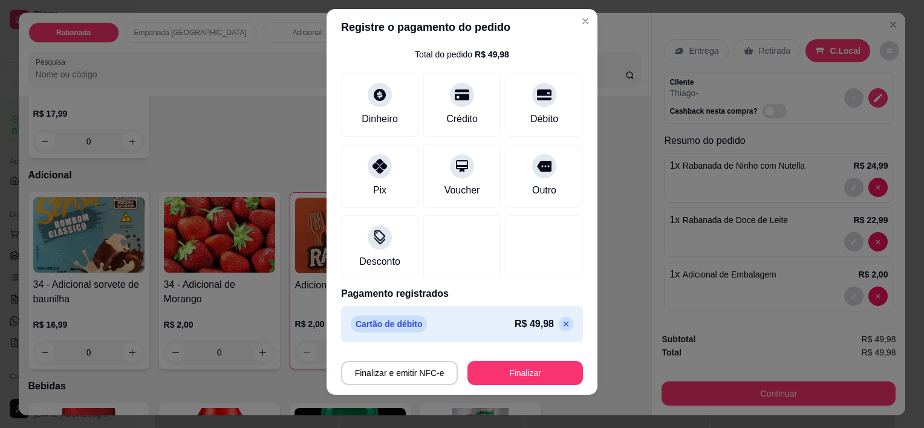
scroll to position [17, 0]
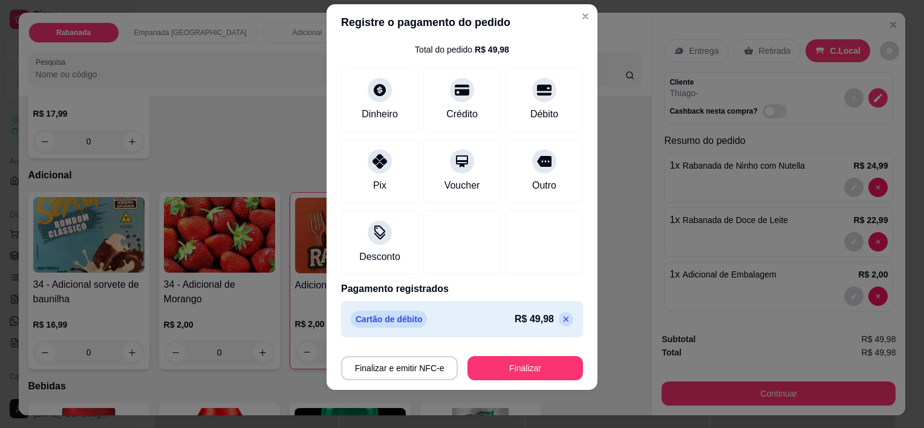
click at [561, 322] on icon at bounding box center [566, 319] width 10 height 10
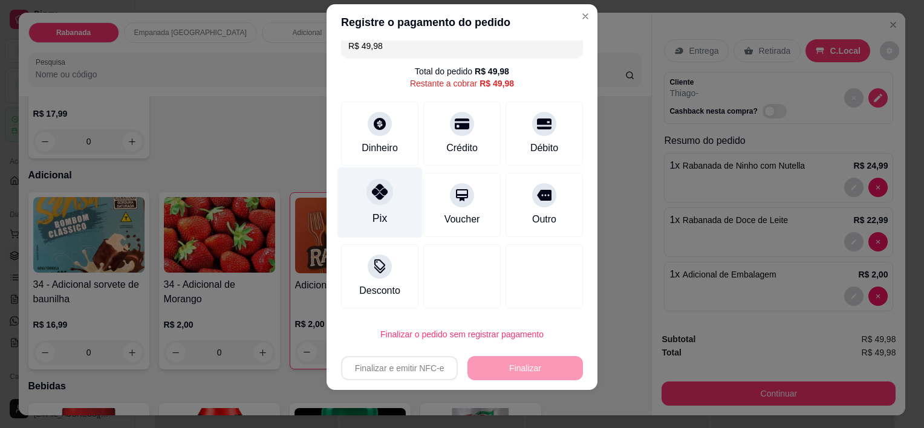
click at [384, 201] on div "Pix" at bounding box center [379, 203] width 85 height 71
type input "R$ 0,00"
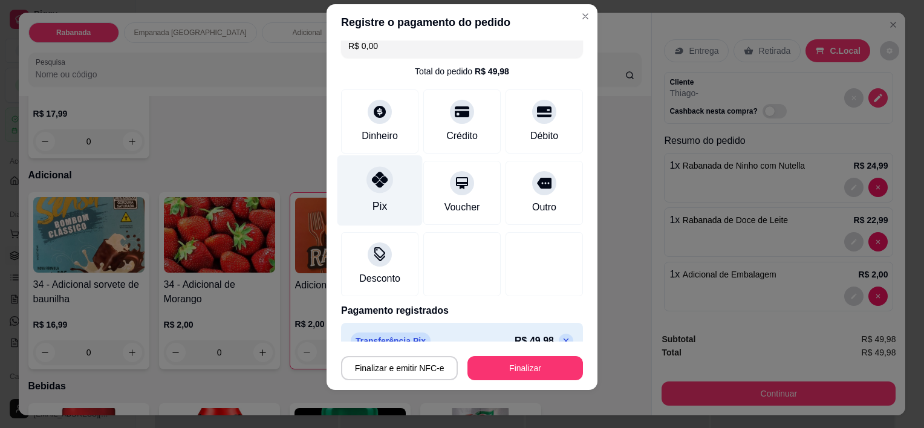
scroll to position [33, 0]
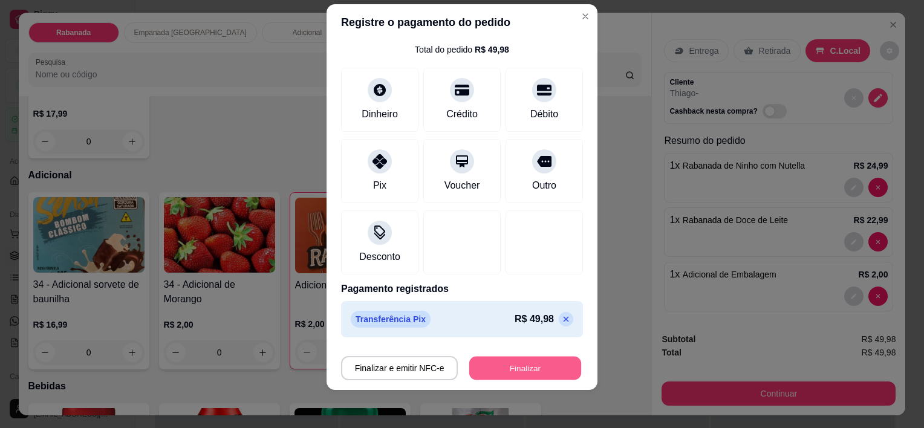
click at [490, 369] on button "Finalizar" at bounding box center [525, 368] width 112 height 24
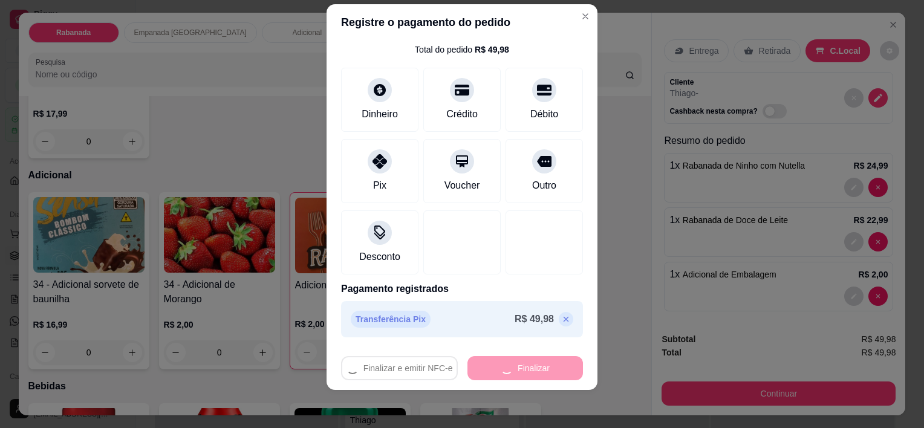
type input "0"
type input "-R$ 49,98"
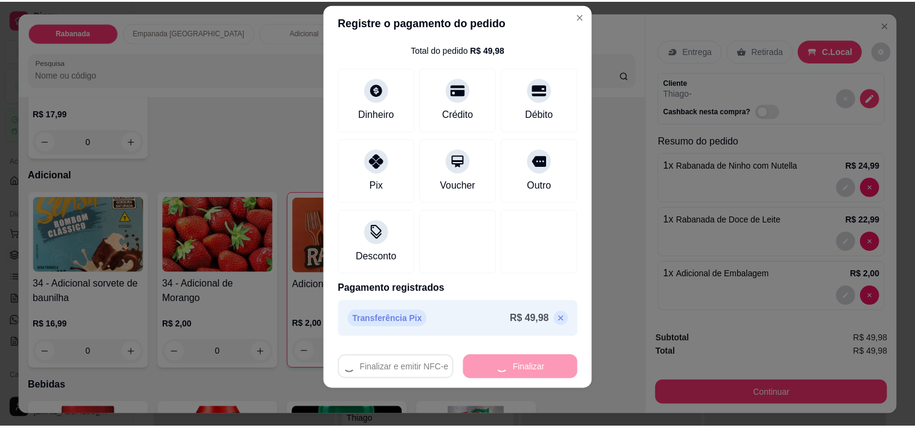
scroll to position [965, 0]
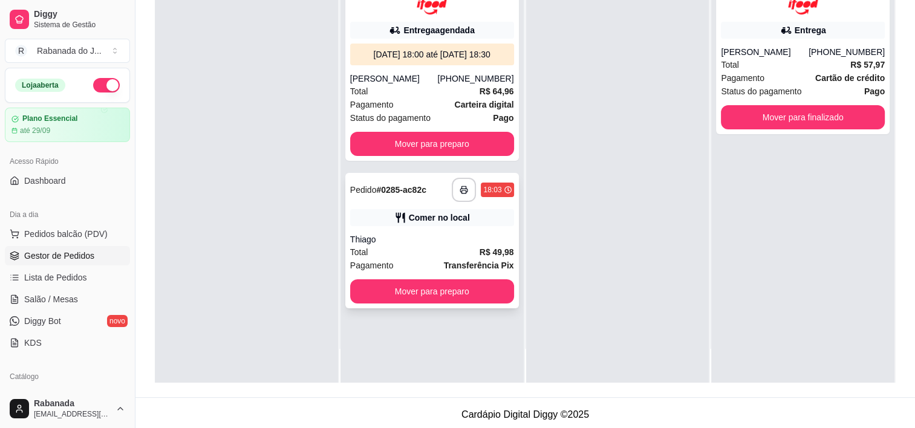
scroll to position [181, 0]
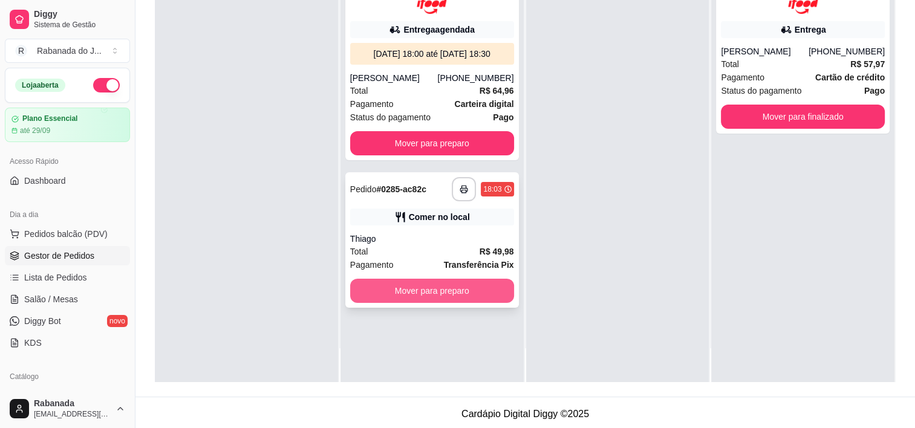
click at [459, 295] on button "Mover para preparo" at bounding box center [432, 291] width 164 height 24
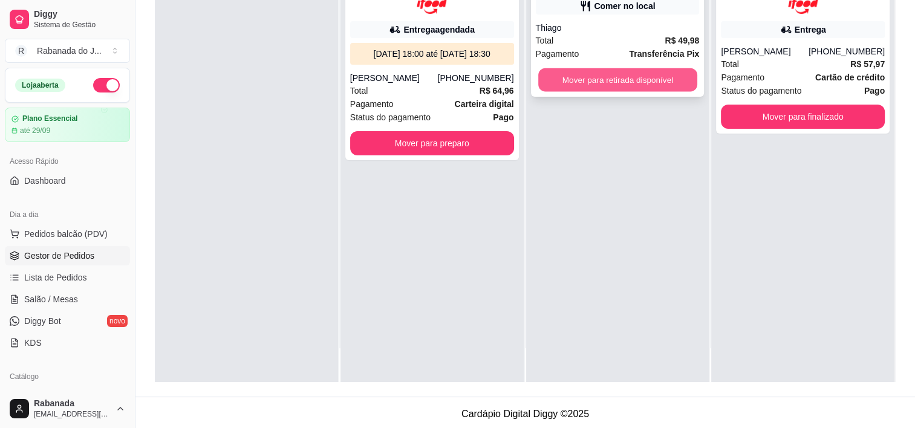
click at [597, 86] on button "Mover para retirada disponível" at bounding box center [617, 80] width 159 height 24
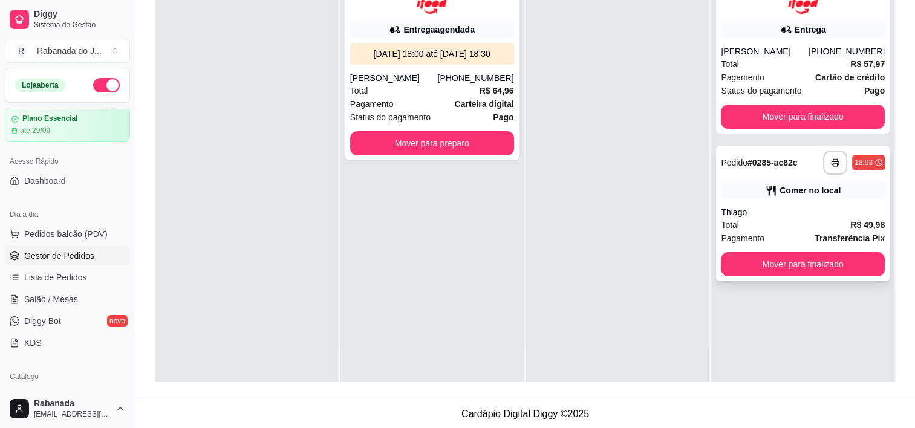
click at [823, 164] on button "button" at bounding box center [835, 163] width 24 height 24
click at [781, 263] on button "Mover para finalizado" at bounding box center [803, 264] width 164 height 24
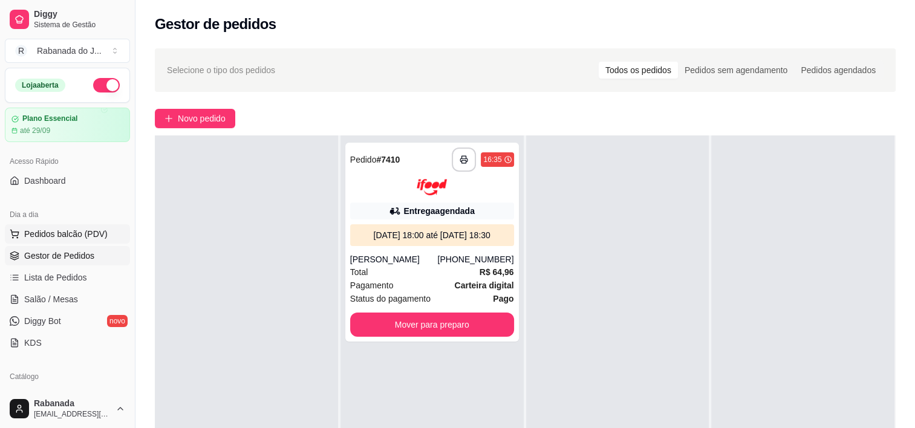
click at [77, 235] on span "Pedidos balcão (PDV)" at bounding box center [65, 234] width 83 height 12
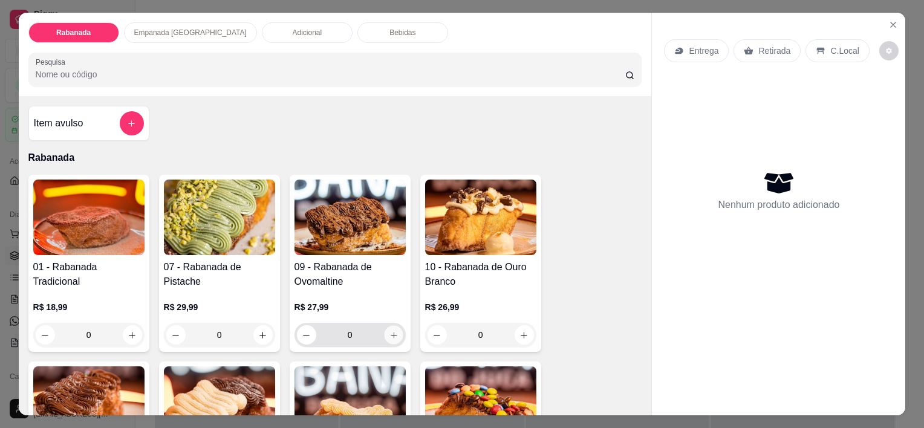
click at [391, 331] on icon "increase-product-quantity" at bounding box center [393, 335] width 9 height 9
type input "1"
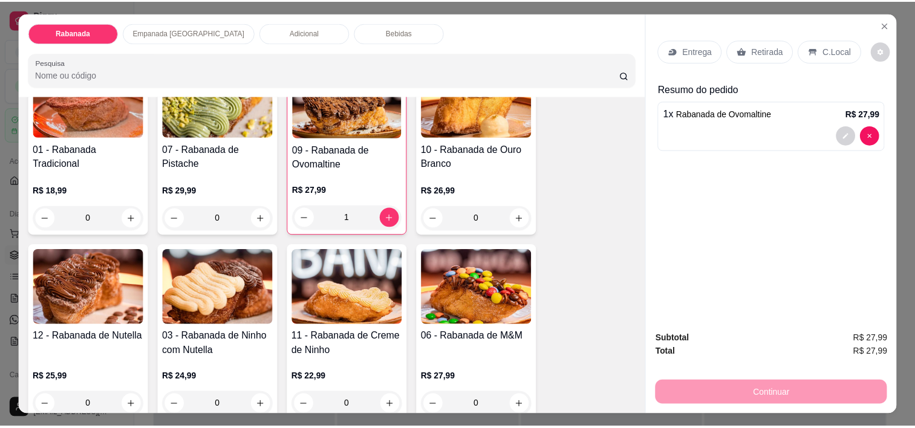
scroll to position [181, 0]
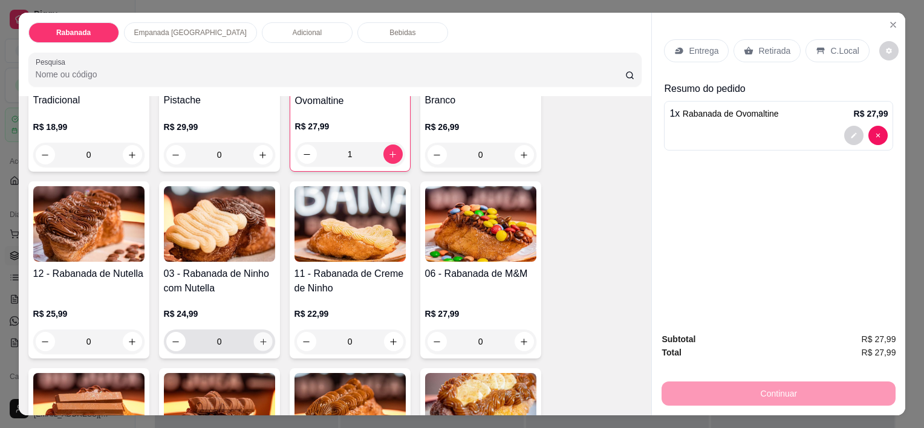
click at [259, 339] on icon "increase-product-quantity" at bounding box center [262, 341] width 9 height 9
type input "1"
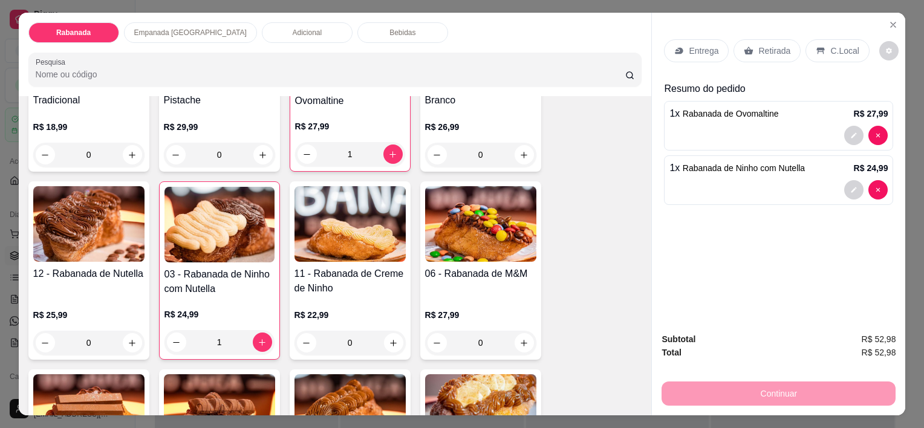
click at [841, 51] on p "C.Local" at bounding box center [844, 51] width 28 height 12
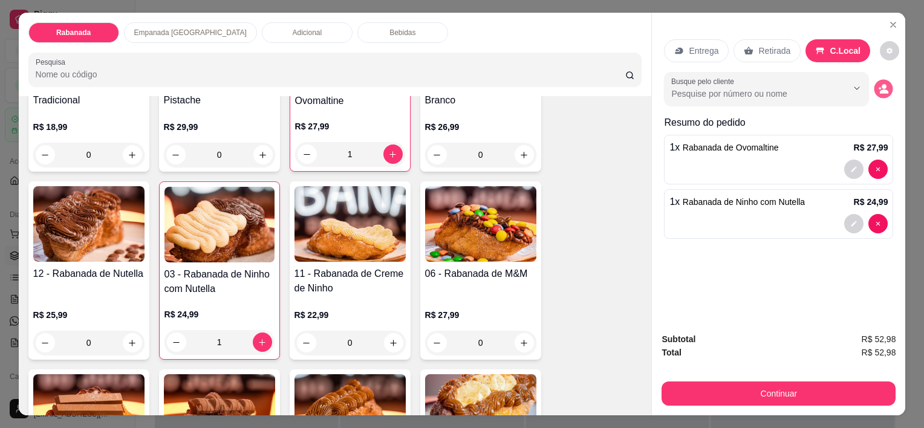
click at [883, 85] on icon "decrease-product-quantity" at bounding box center [884, 89] width 10 height 10
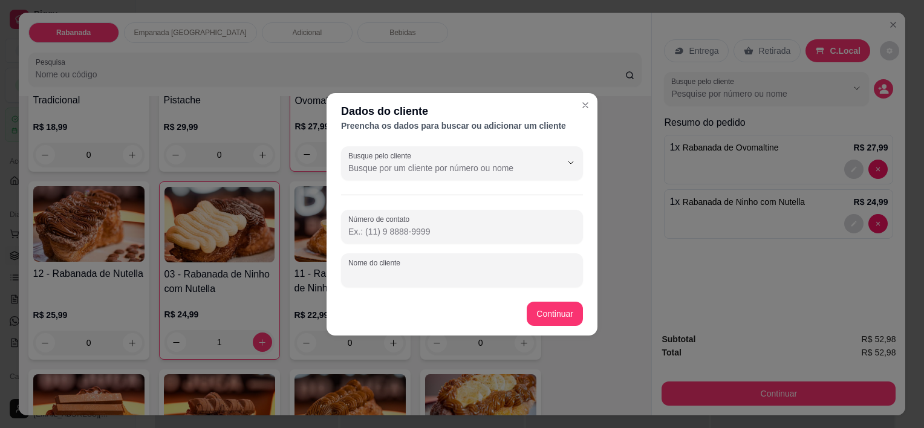
click at [418, 273] on input "Nome do cliente" at bounding box center [461, 275] width 227 height 12
type input "Hazan"
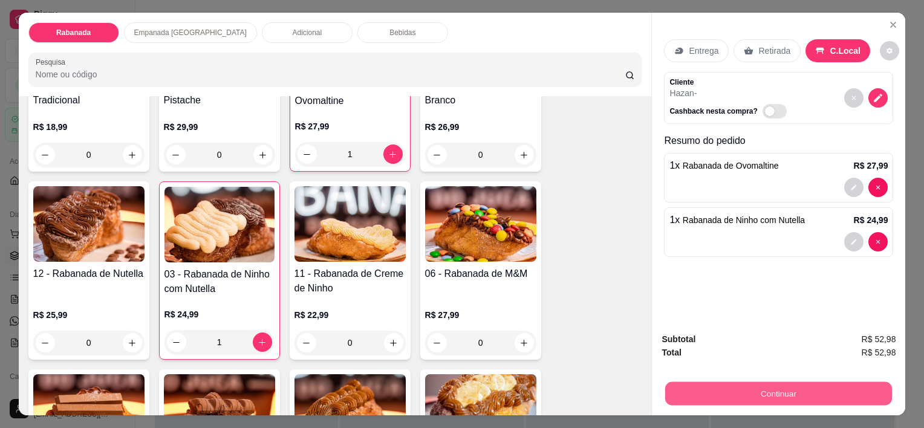
click at [812, 382] on button "Continuar" at bounding box center [778, 394] width 227 height 24
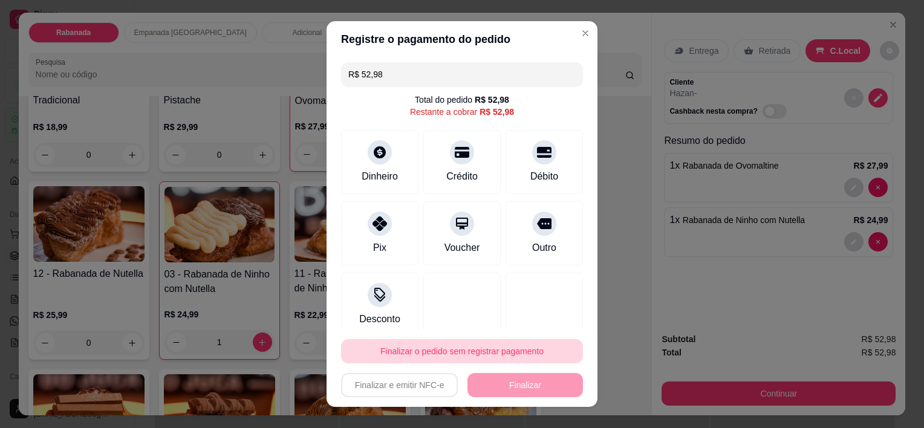
click at [465, 358] on button "Finalizar o pedido sem registrar pagamento" at bounding box center [462, 351] width 242 height 24
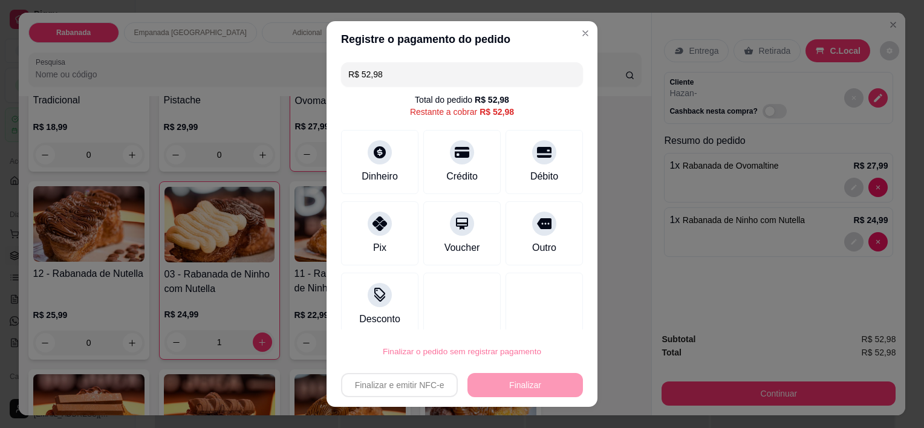
click at [528, 319] on button "Confirmar" at bounding box center [530, 317] width 43 height 18
type input "0"
type input "R$ 0,00"
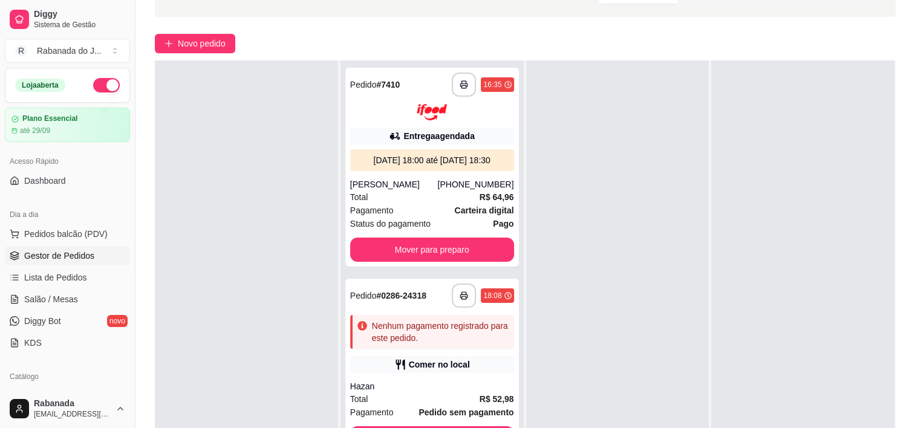
scroll to position [121, 0]
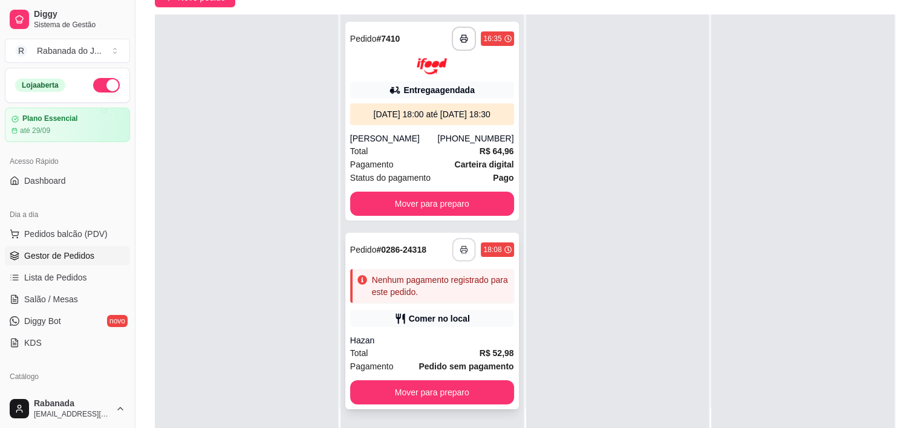
click at [460, 255] on button "button" at bounding box center [464, 250] width 24 height 24
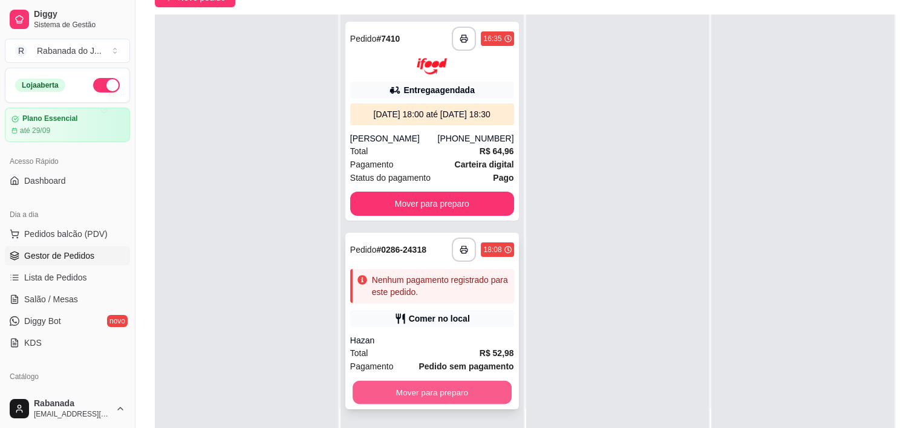
click at [431, 395] on button "Mover para preparo" at bounding box center [432, 392] width 159 height 24
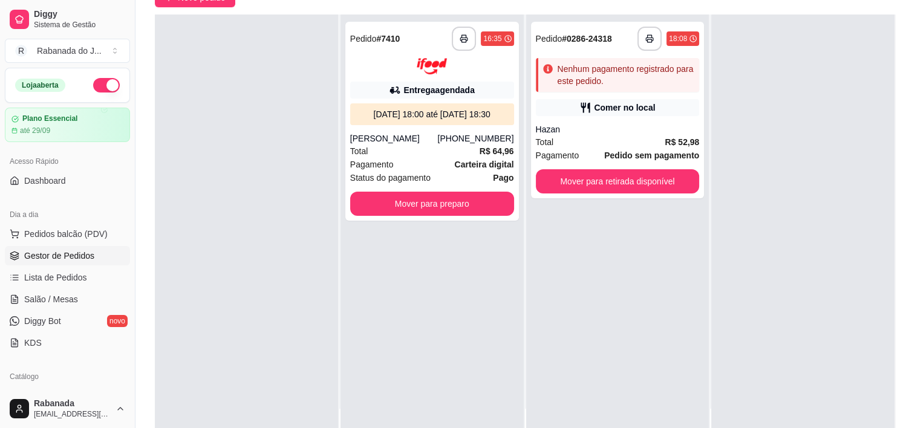
click at [637, 198] on div "**********" at bounding box center [617, 229] width 183 height 428
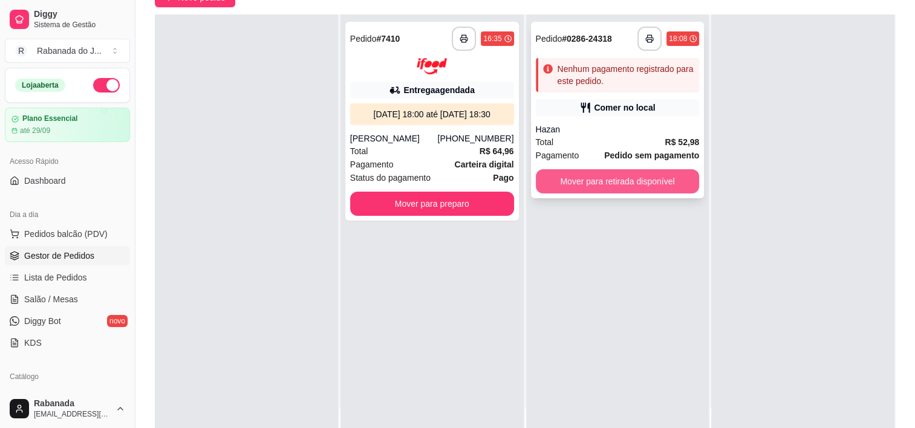
click at [617, 174] on button "Mover para retirada disponível" at bounding box center [618, 181] width 164 height 24
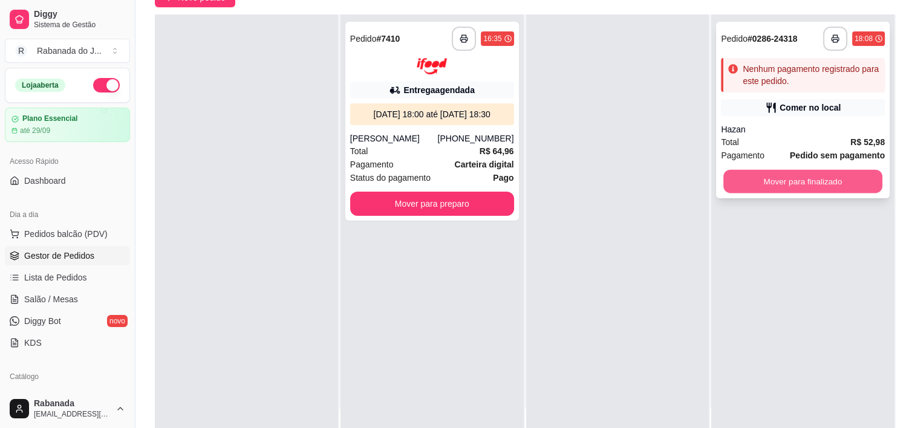
click at [737, 189] on button "Mover para finalizado" at bounding box center [802, 182] width 159 height 24
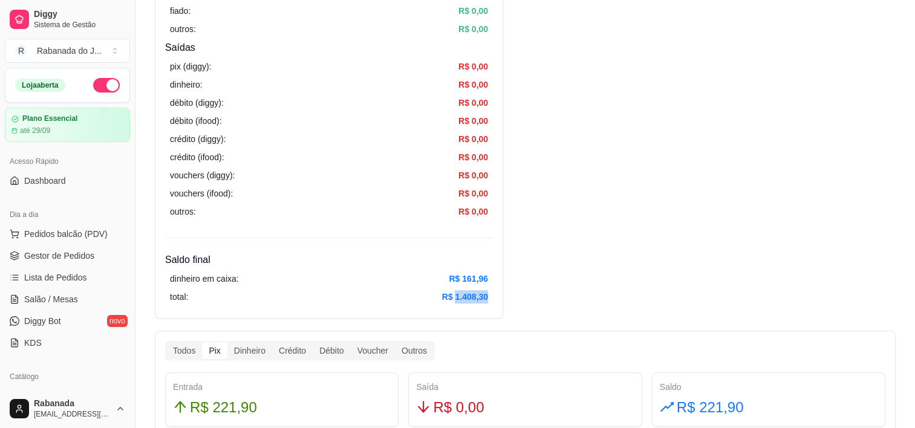
scroll to position [381, 0]
